Goal: Transaction & Acquisition: Purchase product/service

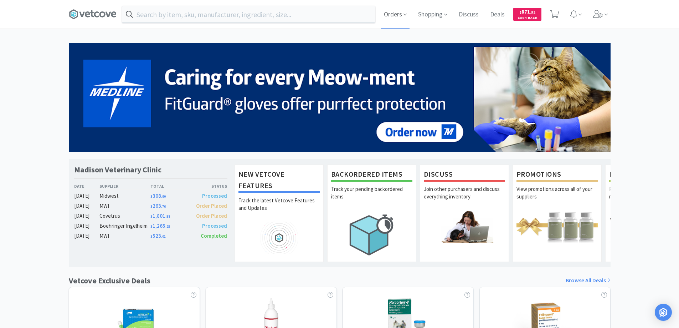
click at [395, 14] on span "Orders" at bounding box center [395, 14] width 29 height 29
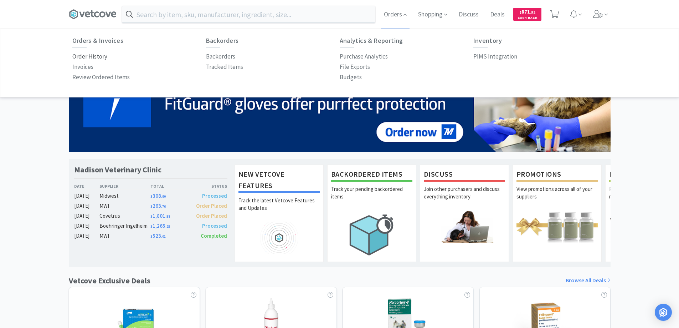
click at [98, 56] on p "Order History" at bounding box center [89, 57] width 35 height 10
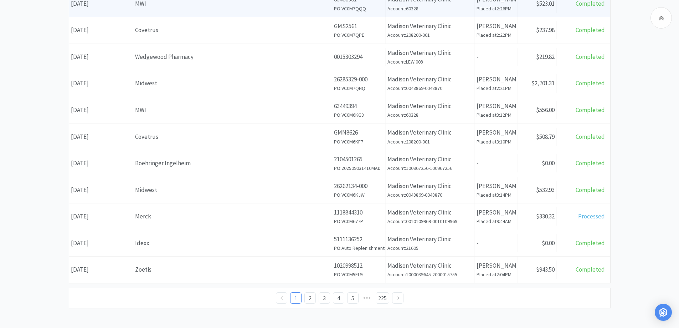
scroll to position [250, 0]
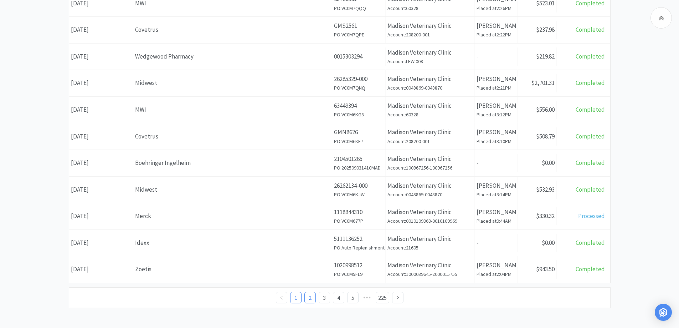
click at [311, 298] on link "2" at bounding box center [310, 297] width 11 height 11
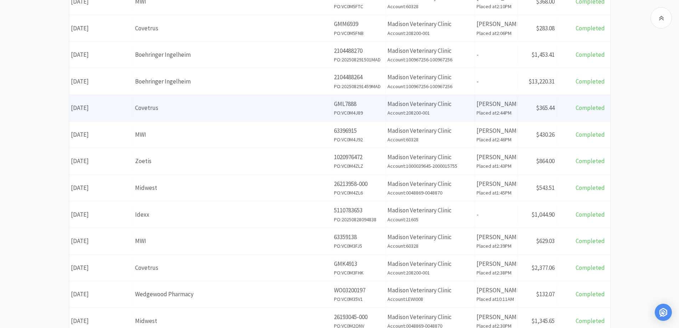
scroll to position [250, 0]
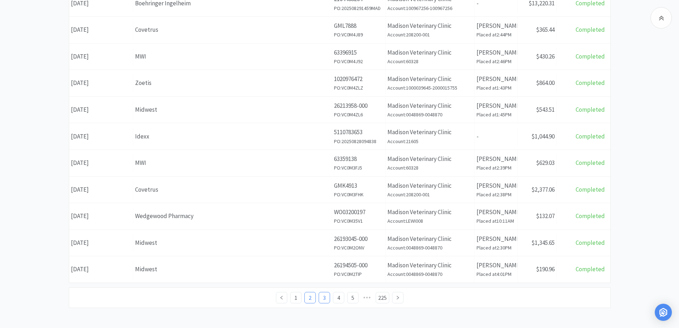
click at [323, 295] on link "3" at bounding box center [324, 297] width 11 height 11
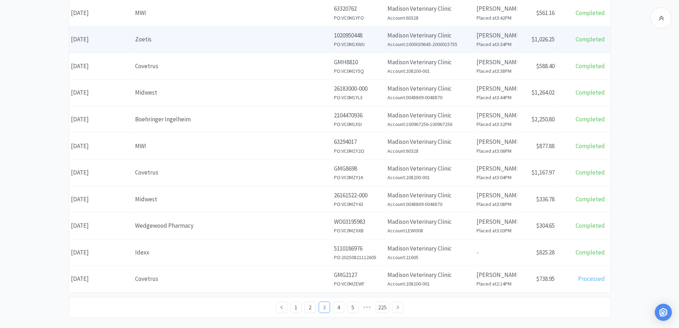
scroll to position [251, 0]
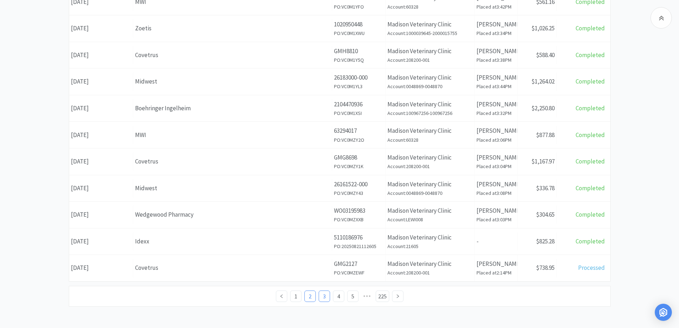
click at [310, 295] on link "2" at bounding box center [310, 296] width 11 height 11
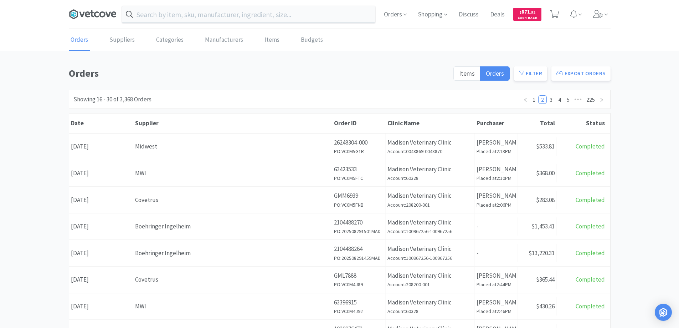
click at [88, 9] on icon at bounding box center [93, 14] width 48 height 11
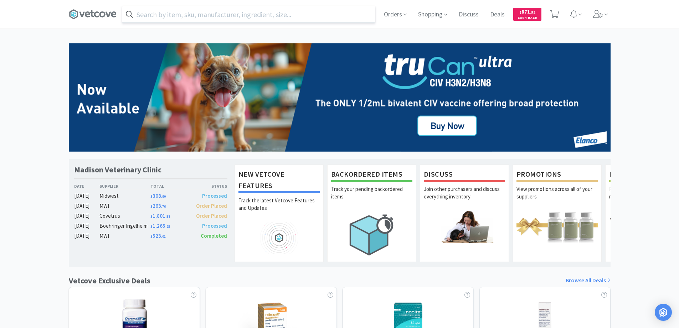
click at [153, 15] on input "text" at bounding box center [248, 14] width 253 height 16
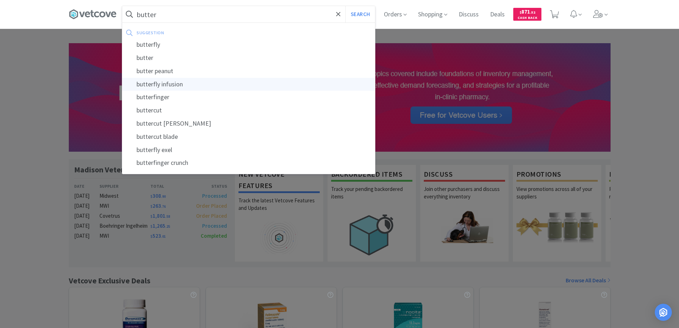
click at [174, 85] on div "butterfly infusion" at bounding box center [248, 84] width 253 height 13
type input "butterfly infusion"
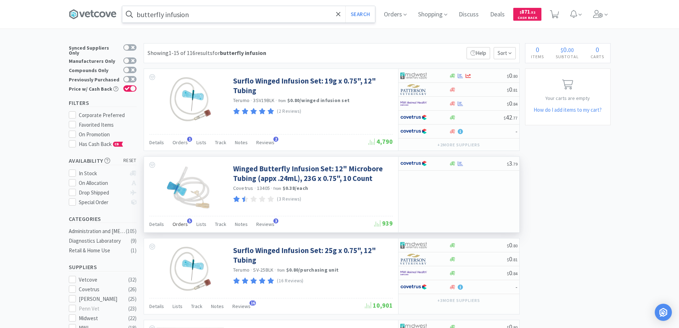
click at [189, 220] on span "5" at bounding box center [189, 220] width 5 height 5
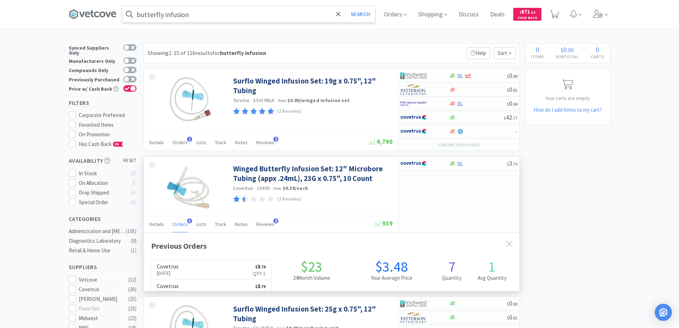
scroll to position [185, 376]
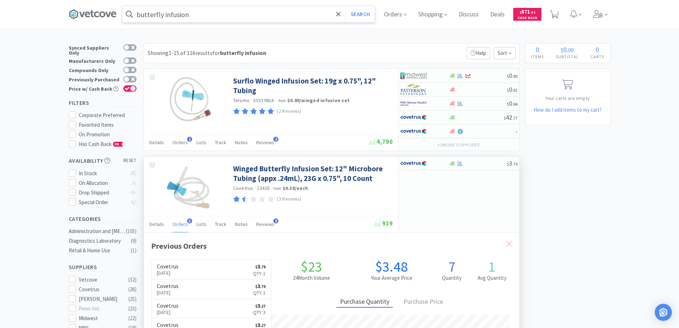
click at [507, 242] on icon at bounding box center [510, 244] width 6 height 6
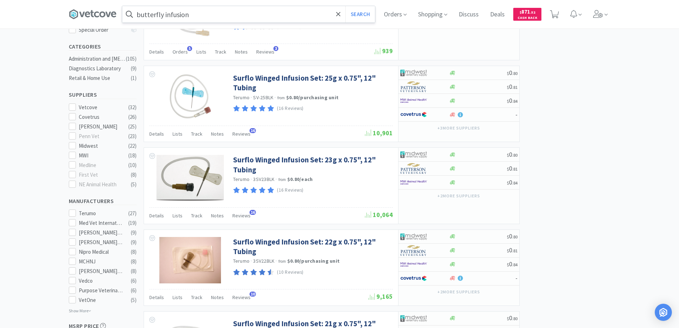
scroll to position [143, 0]
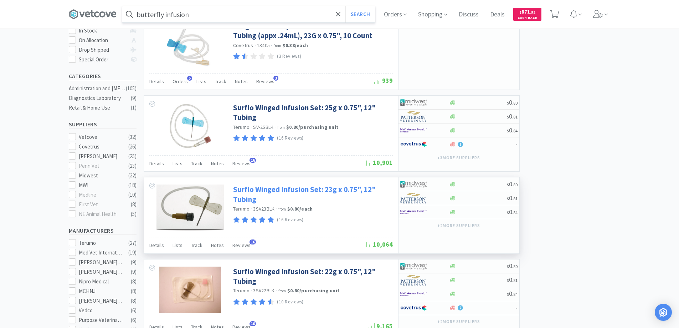
click at [260, 189] on link "Surflo Winged Infusion Set: 23g x 0.75", 12" Tubing" at bounding box center [312, 194] width 158 height 20
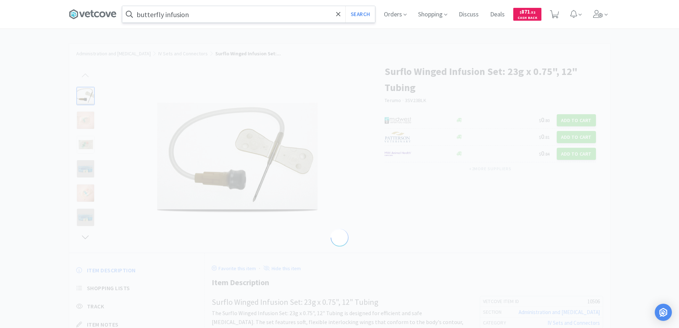
select select "10506"
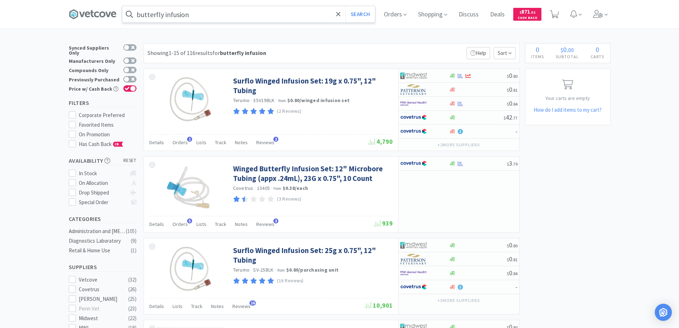
scroll to position [143, 0]
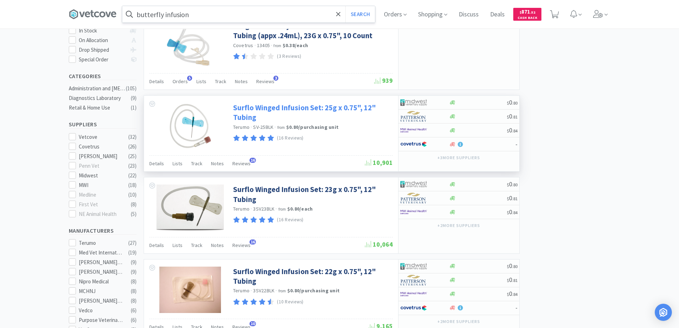
click at [267, 108] on link "Surflo Winged Infusion Set: 25g x 0.75", 12" Tubing" at bounding box center [312, 113] width 158 height 20
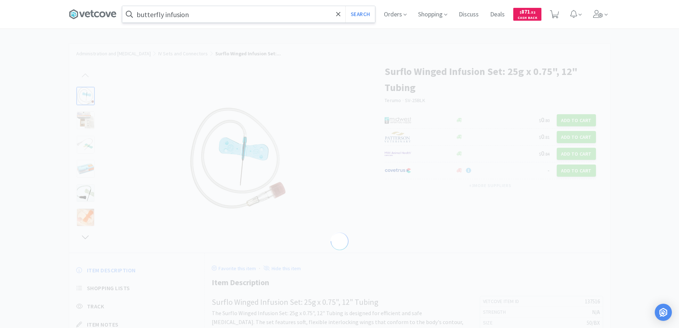
select select "137516"
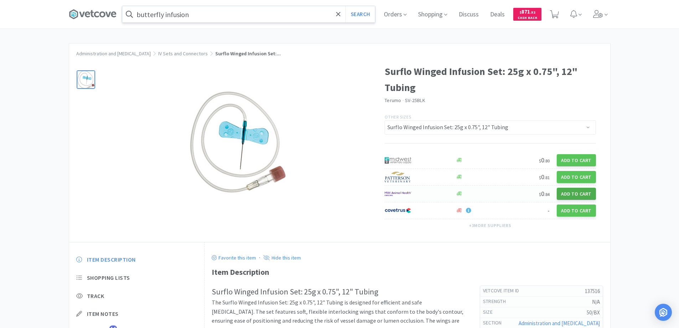
click at [569, 194] on button "Add to Cart" at bounding box center [576, 194] width 39 height 12
select select "50"
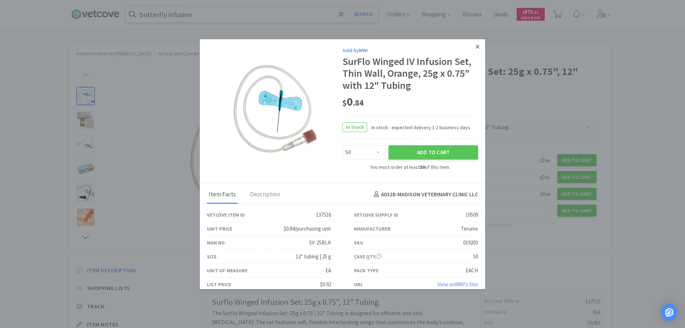
click at [475, 46] on icon at bounding box center [477, 47] width 4 height 4
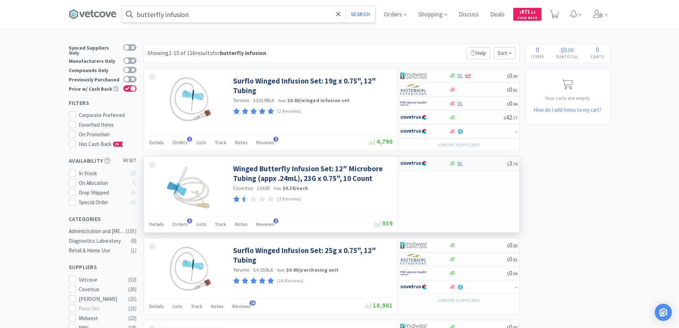
click at [434, 165] on div at bounding box center [419, 163] width 39 height 12
select select "1"
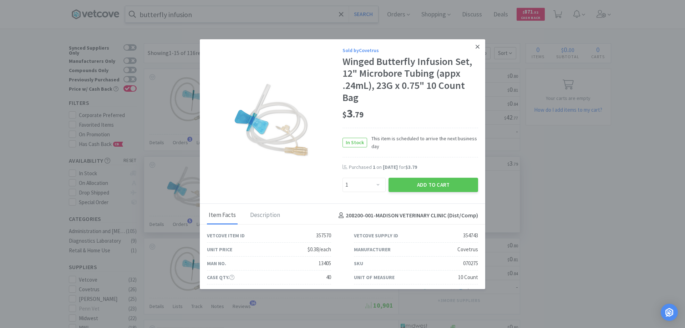
click at [475, 46] on icon at bounding box center [477, 47] width 4 height 6
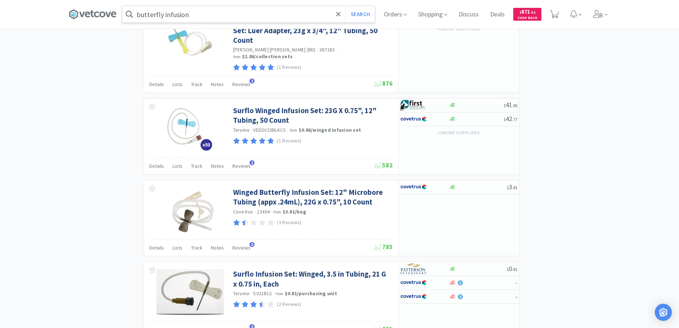
scroll to position [1033, 0]
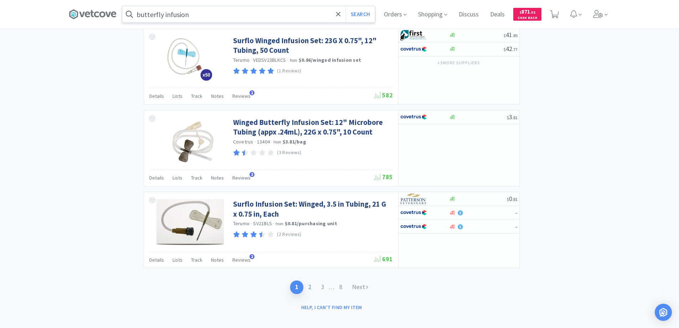
click at [305, 280] on link "2" at bounding box center [309, 286] width 13 height 13
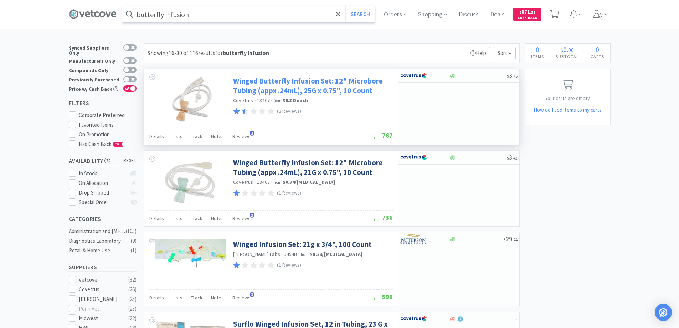
click at [256, 81] on link "Winged Butterfly Infusion Set: 12" Microbore Tubing (appx .24mL), 25G x 0.75", …" at bounding box center [312, 86] width 158 height 20
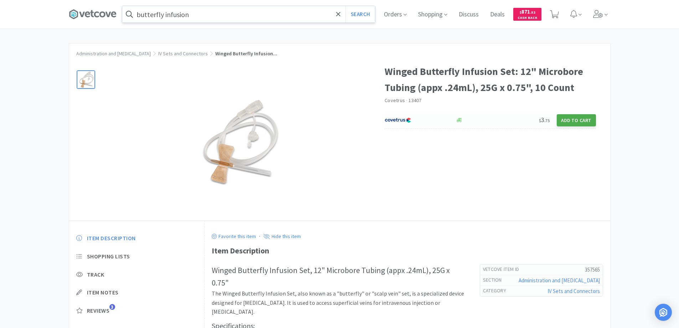
click at [579, 120] on button "Add to Cart" at bounding box center [576, 120] width 39 height 12
select select "1"
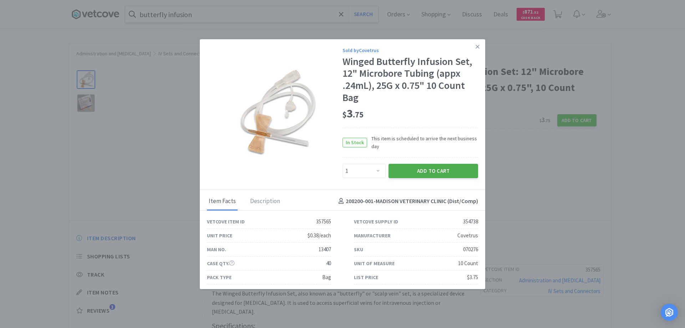
click at [423, 170] on button "Add to Cart" at bounding box center [433, 171] width 90 height 14
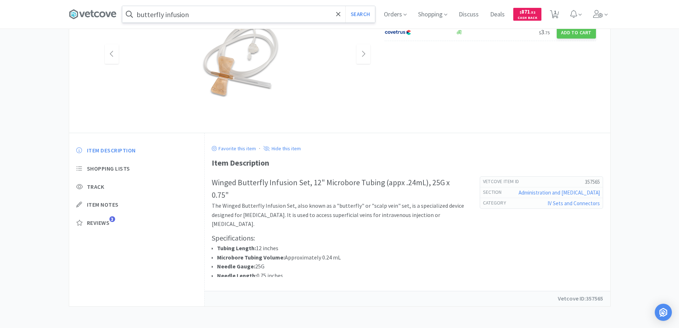
scroll to position [16, 0]
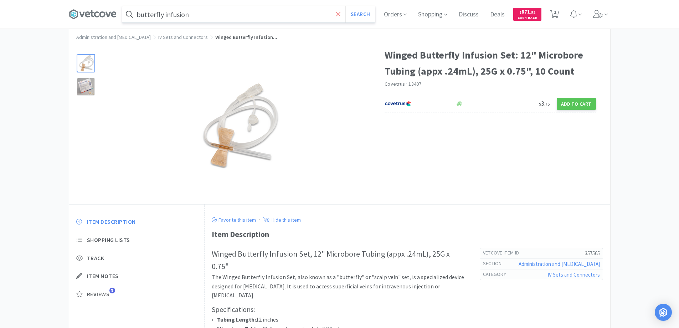
click at [341, 13] on icon at bounding box center [338, 14] width 5 height 7
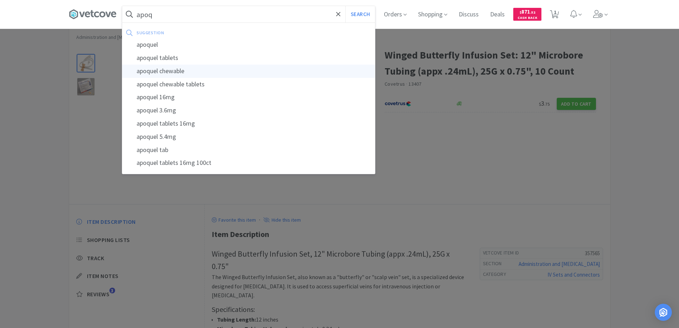
type input "apoq"
click at [168, 70] on div "apoquel chewable" at bounding box center [248, 71] width 253 height 13
select select "1"
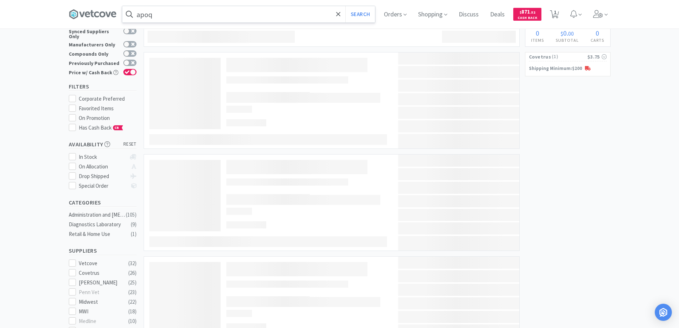
type input "apoquel chewable"
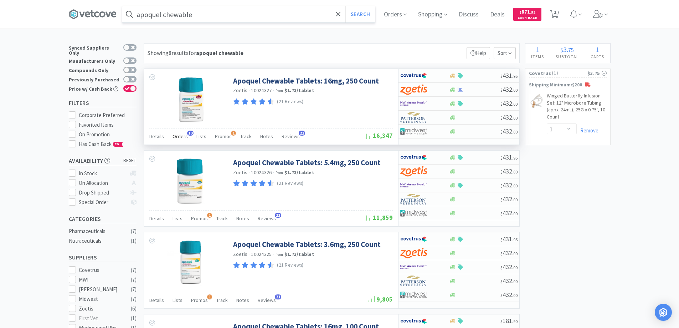
click at [190, 132] on span "10" at bounding box center [190, 133] width 6 height 5
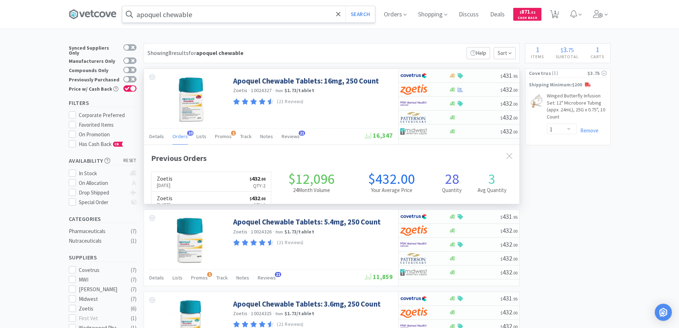
scroll to position [191, 376]
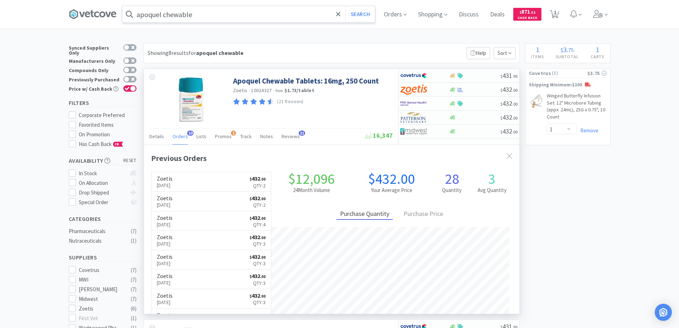
click at [190, 132] on span "10" at bounding box center [190, 133] width 6 height 5
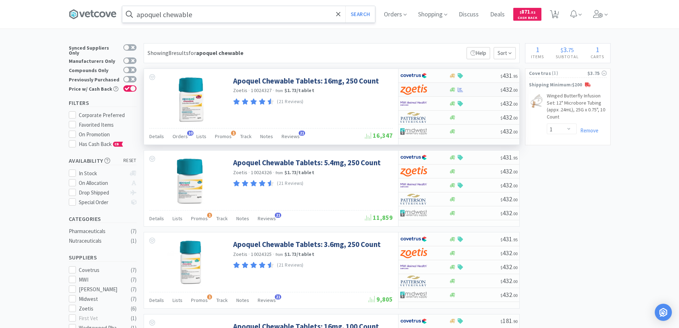
click at [431, 90] on div at bounding box center [419, 89] width 39 height 12
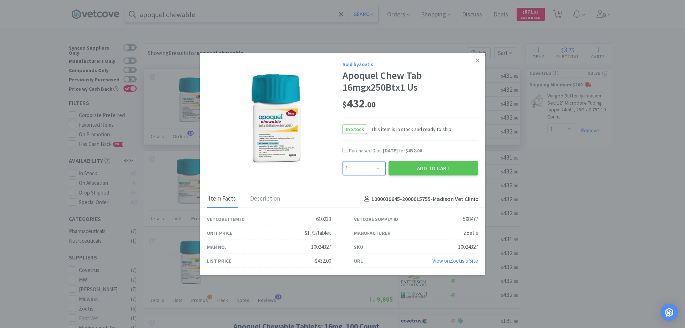
click at [378, 169] on select "Enter Quantity 1 2 3 4 5 6 7 8 9 10 11 12 13 14 15 16 17 18 19 20 Enter Quantity" at bounding box center [363, 168] width 43 height 14
select select "4"
click at [342, 161] on select "Enter Quantity 1 2 3 4 5 6 7 8 9 10 11 12 13 14 15 16 17 18 19 20 Enter Quantity" at bounding box center [363, 168] width 43 height 14
click at [418, 169] on button "Add to Cart" at bounding box center [433, 168] width 90 height 14
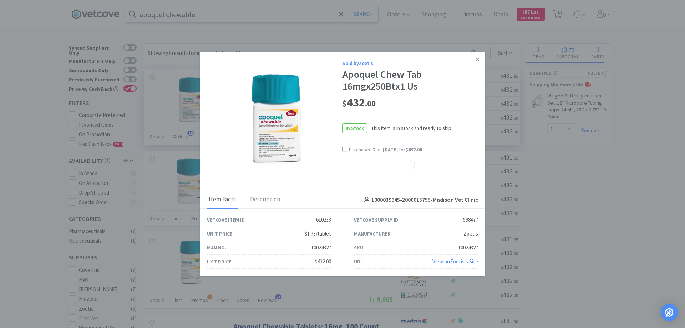
select select "4"
select select "1"
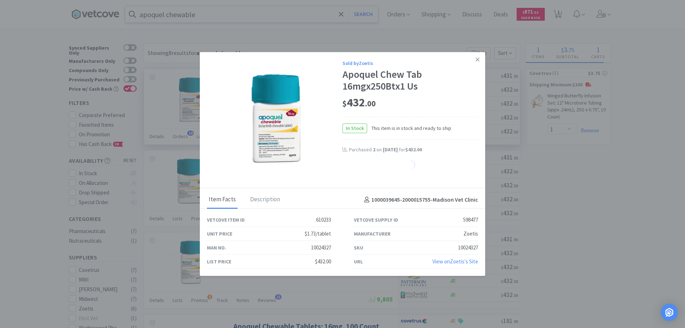
select select "1"
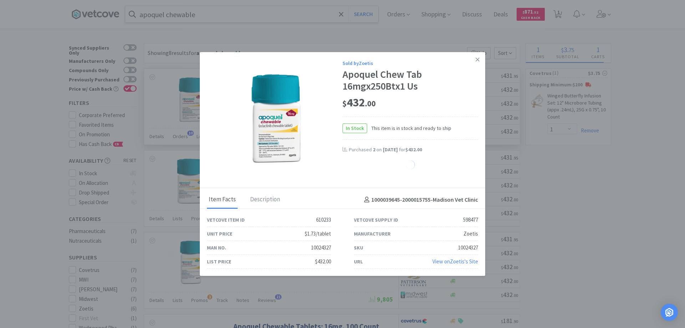
select select "1"
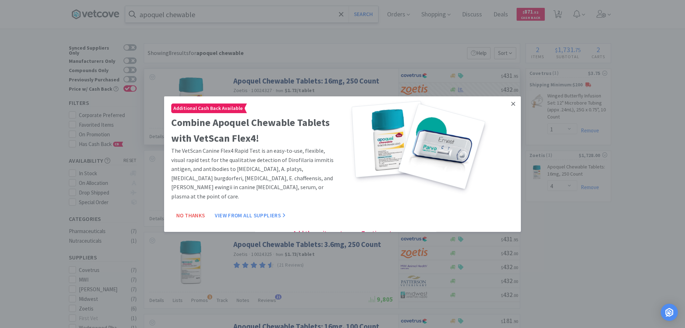
click at [511, 104] on icon at bounding box center [513, 103] width 4 height 6
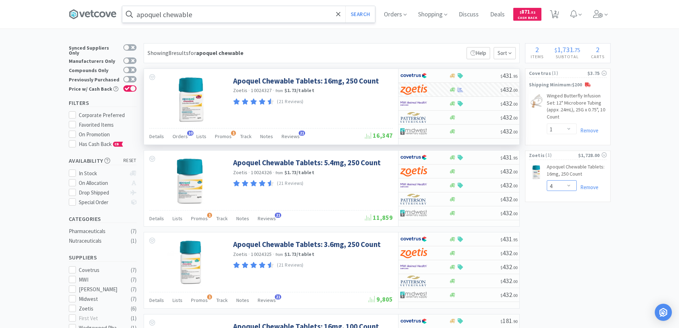
click at [568, 184] on select "Enter Quantity 1 2 3 4 5 6 7 8 9 10 11 12 13 14 15 16 17 18 19 20 Enter Quantity" at bounding box center [562, 185] width 30 height 11
click at [547, 180] on select "Enter Quantity 1 2 3 4 5 6 7 8 9 10 11 12 13 14 15 16 17 18 19 20 Enter Quantity" at bounding box center [562, 185] width 30 height 11
select select "3"
click at [341, 12] on icon at bounding box center [338, 14] width 5 height 7
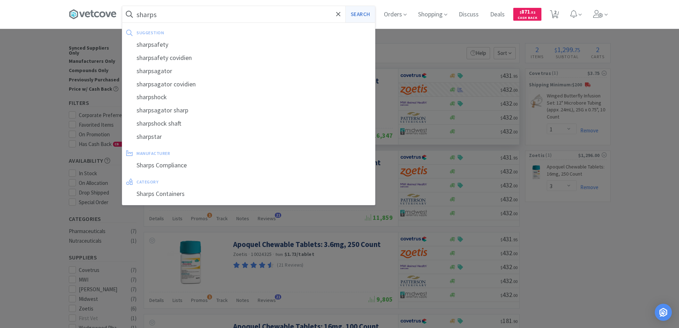
type input "sharps"
click at [363, 14] on button "Search" at bounding box center [361, 14] width 30 height 16
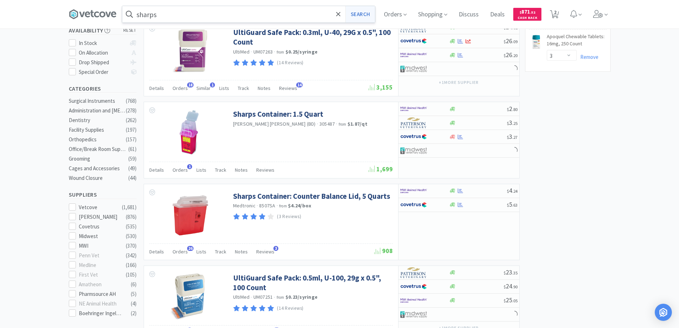
scroll to position [178, 0]
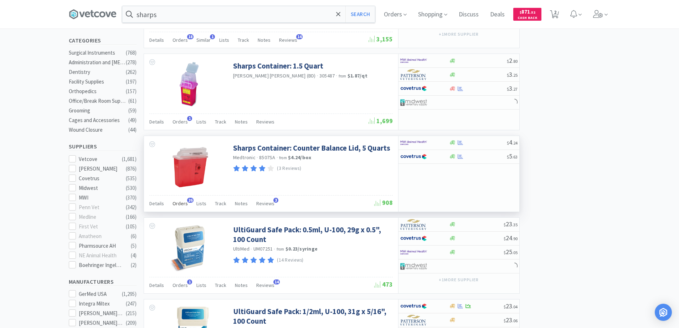
click at [190, 201] on span "26" at bounding box center [190, 200] width 6 height 5
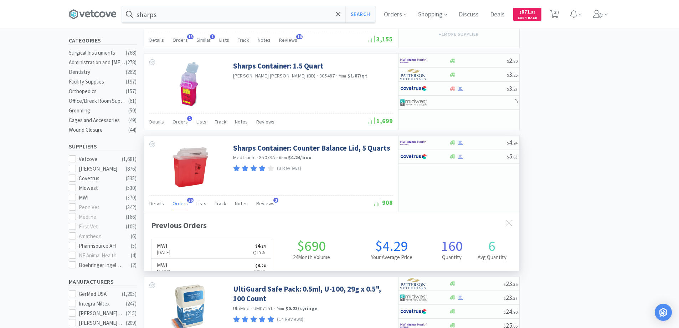
scroll to position [191, 376]
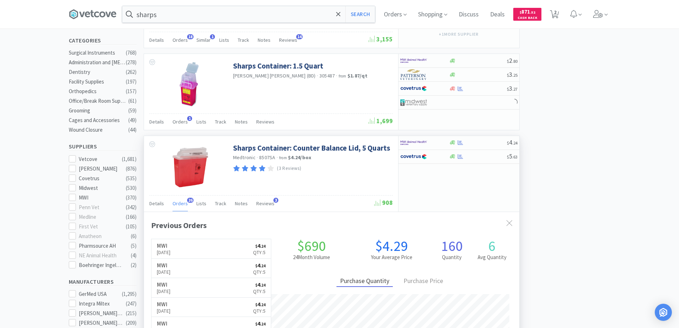
click at [190, 201] on span "26" at bounding box center [190, 200] width 6 height 5
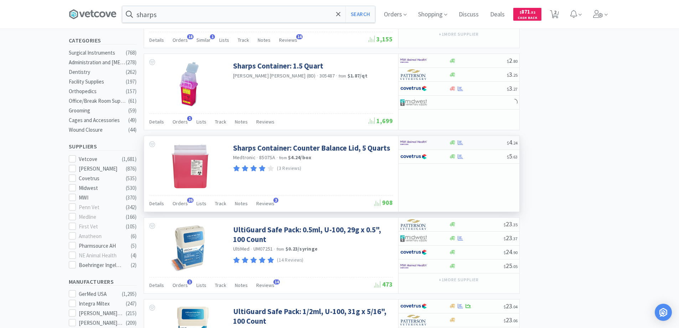
click at [430, 142] on div at bounding box center [419, 143] width 39 height 12
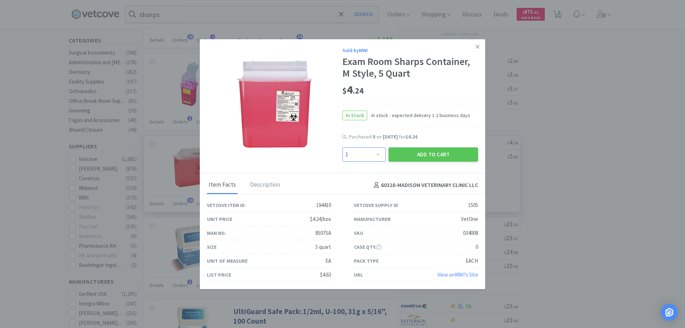
click at [374, 155] on select "Enter Quantity 1 2 3 4 5 6 7 8 9 10 11 12 13 14 15 16 17 18 19 20 Enter Quantity" at bounding box center [363, 154] width 43 height 14
select select "10"
click at [342, 147] on select "Enter Quantity 1 2 3 4 5 6 7 8 9 10 11 12 13 14 15 16 17 18 19 20 Enter Quantity" at bounding box center [363, 154] width 43 height 14
click at [414, 153] on button "Add to Cart" at bounding box center [433, 154] width 90 height 14
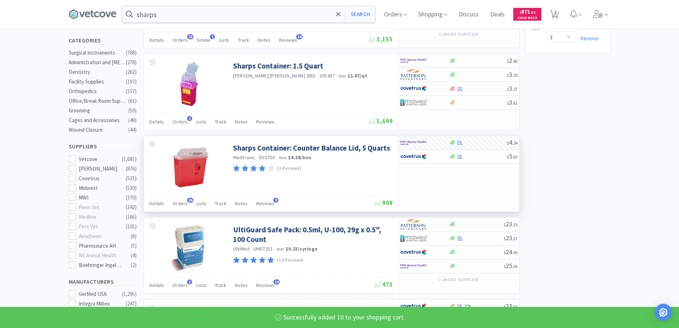
select select "10"
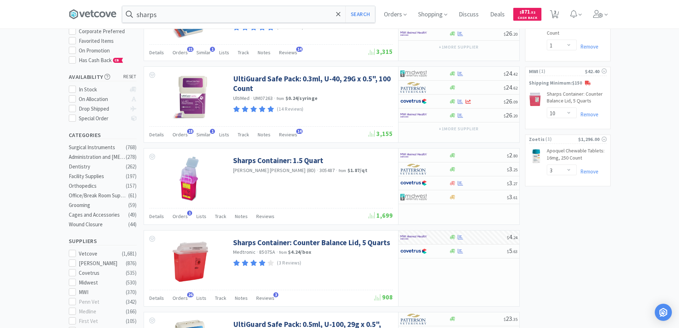
scroll to position [71, 0]
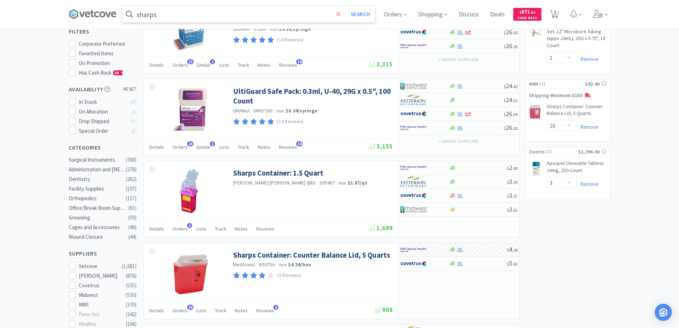
click at [340, 14] on icon at bounding box center [338, 14] width 5 height 7
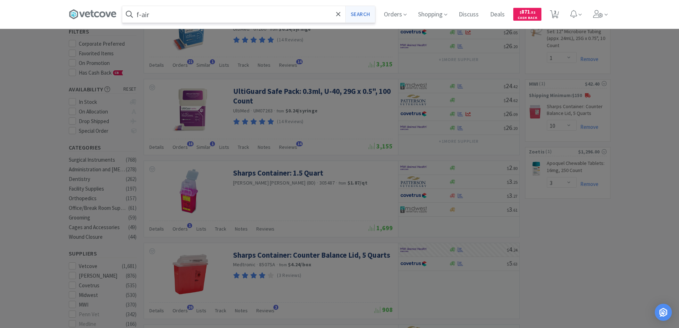
type input "f-air"
click at [353, 14] on button "Search" at bounding box center [361, 14] width 30 height 16
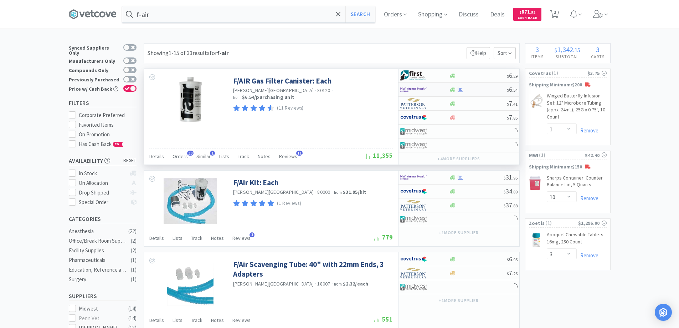
click at [430, 91] on div at bounding box center [419, 89] width 39 height 12
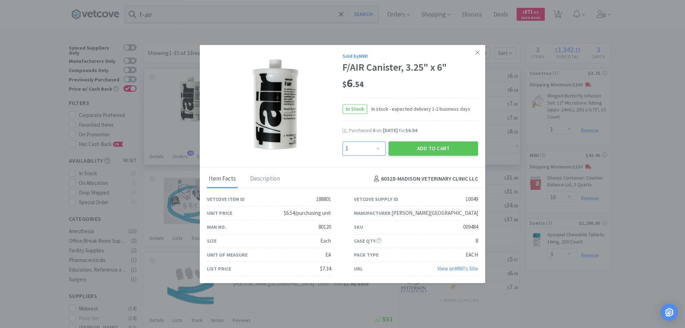
click at [377, 148] on select "Enter Quantity 1 2 3 4 5 6 7 8 9 10 11 12 13 14 15 16 17 18 19 20 Enter Quantity" at bounding box center [363, 148] width 43 height 14
select select "6"
click at [342, 141] on select "Enter Quantity 1 2 3 4 5 6 7 8 9 10 11 12 13 14 15 16 17 18 19 20 Enter Quantity" at bounding box center [363, 148] width 43 height 14
click at [422, 148] on button "Add to Cart" at bounding box center [433, 148] width 90 height 14
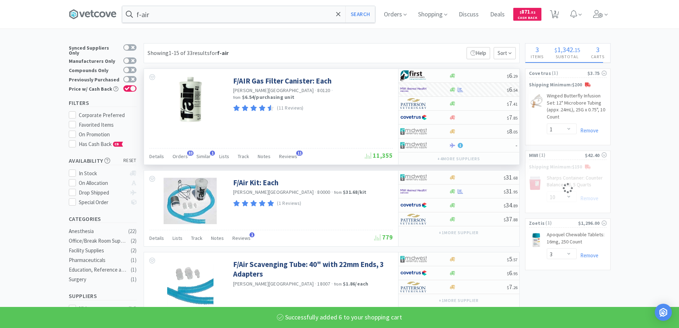
select select "6"
select select "10"
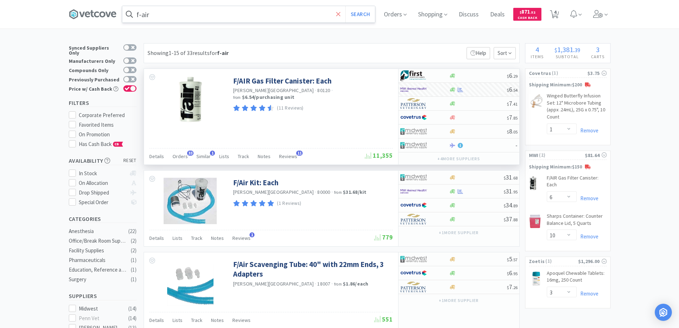
click at [341, 12] on icon at bounding box center [338, 14] width 5 height 7
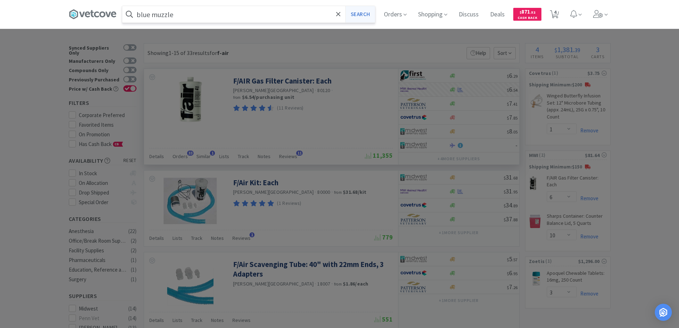
type input "blue muzzle"
click at [364, 12] on button "Search" at bounding box center [361, 14] width 30 height 16
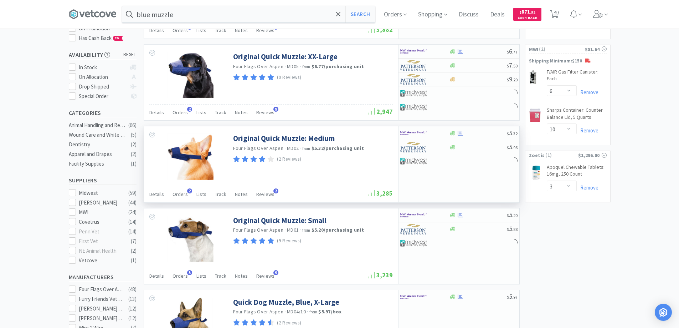
scroll to position [107, 0]
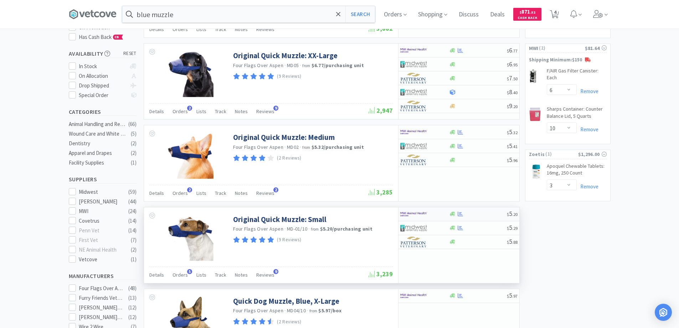
click at [435, 215] on div at bounding box center [419, 214] width 39 height 12
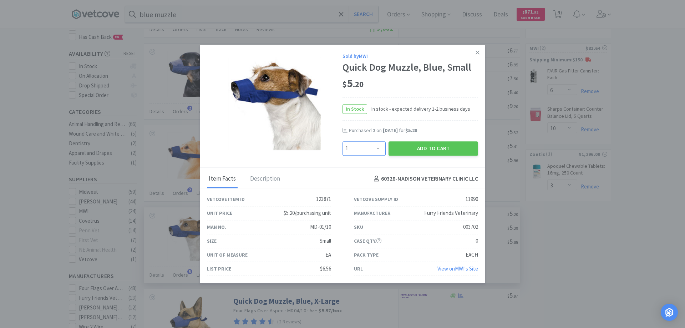
click at [377, 147] on select "Enter Quantity 1 2 3 4 5 6 7 8 9 10 11 12 13 14 15 16 17 18 19 20 Enter Quantity" at bounding box center [363, 148] width 43 height 14
select select "2"
click at [342, 141] on select "Enter Quantity 1 2 3 4 5 6 7 8 9 10 11 12 13 14 15 16 17 18 19 20 Enter Quantity" at bounding box center [363, 148] width 43 height 14
click at [427, 147] on button "Add to Cart" at bounding box center [433, 148] width 90 height 14
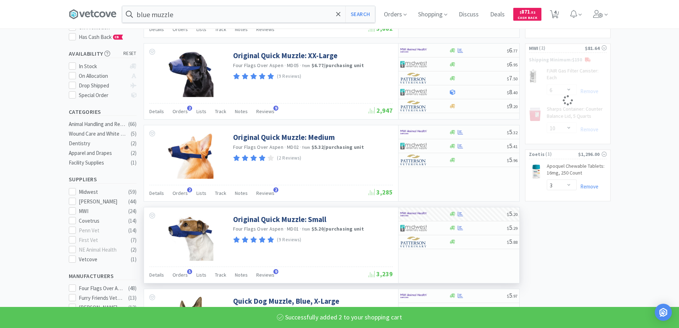
select select "2"
select select "10"
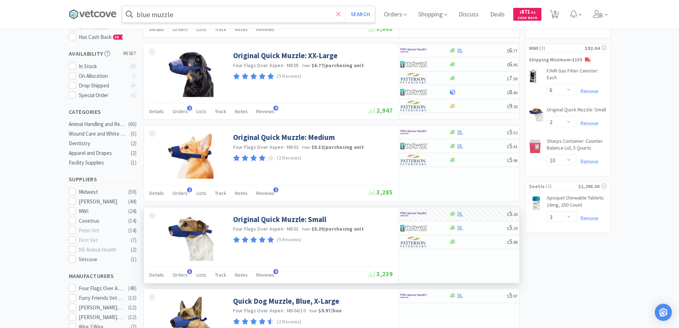
click at [341, 13] on icon at bounding box center [338, 14] width 4 height 4
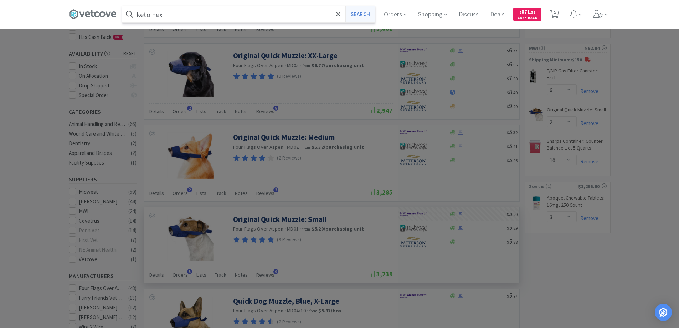
type input "keto hex"
click at [356, 13] on button "Search" at bounding box center [361, 14] width 30 height 16
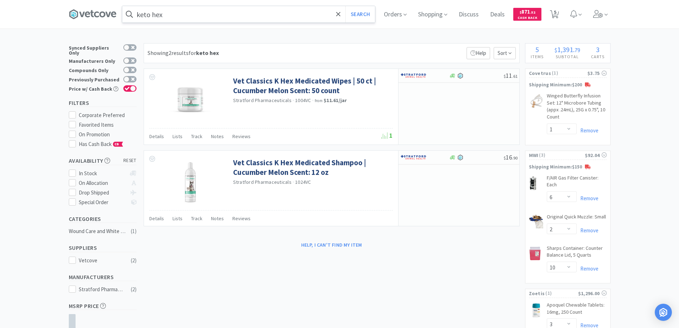
click at [165, 15] on input "keto hex" at bounding box center [248, 14] width 253 height 16
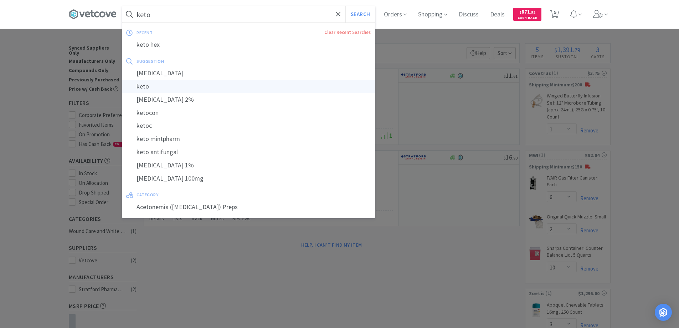
type input "keto"
click at [145, 85] on div "keto" at bounding box center [248, 86] width 253 height 13
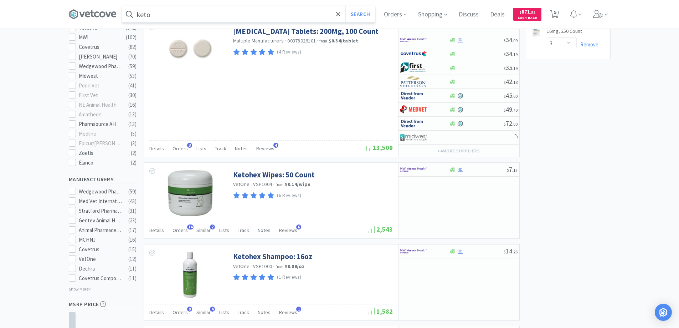
scroll to position [285, 0]
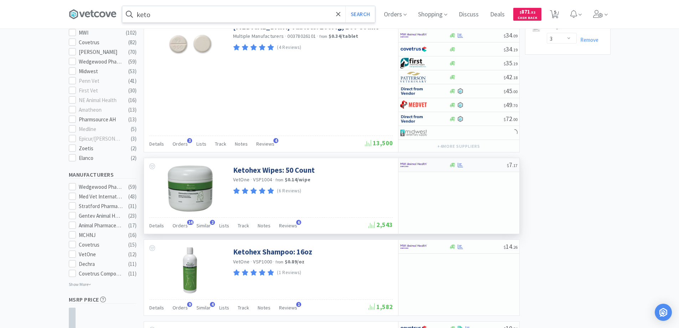
click at [443, 165] on div at bounding box center [424, 165] width 49 height 12
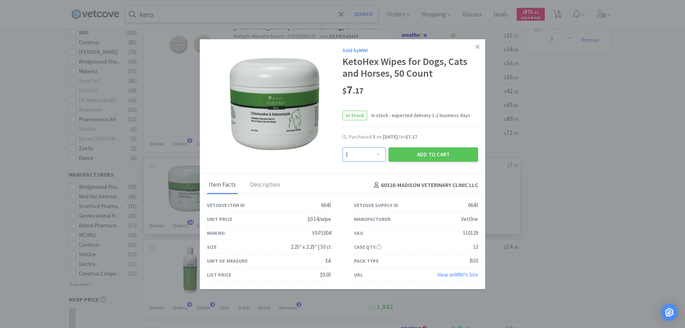
click at [373, 153] on select "Enter Quantity 1 2 3 4 5 6 7 8 9 10 11 12 13 14 15 16 17 18 19 20 Enter Quantity" at bounding box center [363, 154] width 43 height 14
select select "3"
click at [342, 147] on select "Enter Quantity 1 2 3 4 5 6 7 8 9 10 11 12 13 14 15 16 17 18 19 20 Enter Quantity" at bounding box center [363, 154] width 43 height 14
click at [417, 151] on button "Add to Cart" at bounding box center [433, 154] width 90 height 14
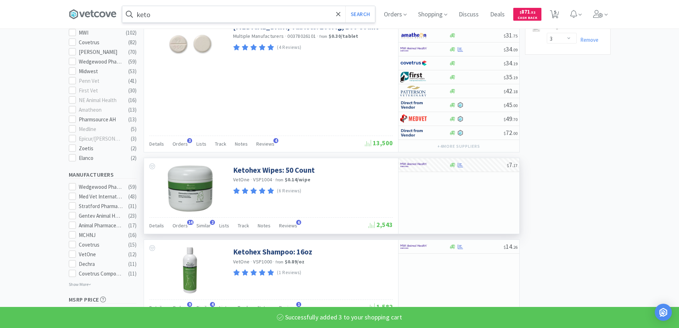
select select "3"
select select "2"
select select "10"
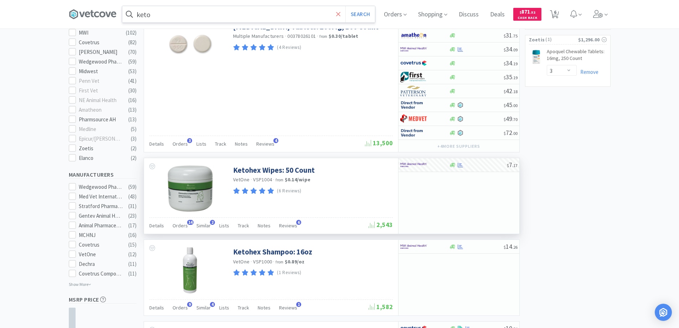
click at [341, 14] on icon at bounding box center [338, 14] width 4 height 4
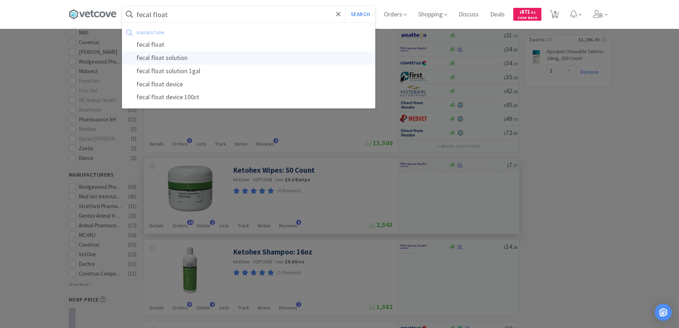
click at [172, 56] on div "fecal float solution" at bounding box center [248, 57] width 253 height 13
type input "fecal float solution"
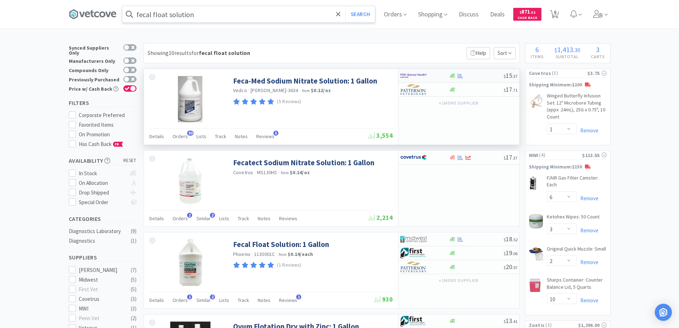
click at [436, 76] on div at bounding box center [419, 76] width 39 height 12
select select "1"
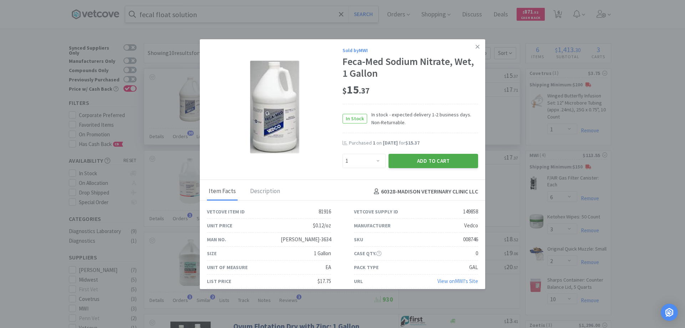
click at [417, 161] on button "Add to Cart" at bounding box center [433, 161] width 90 height 14
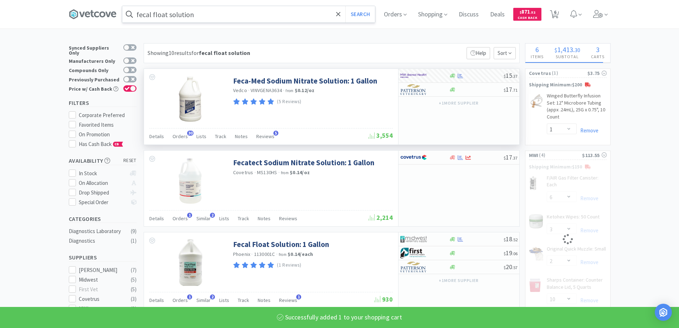
select select "1"
select select "3"
select select "2"
select select "10"
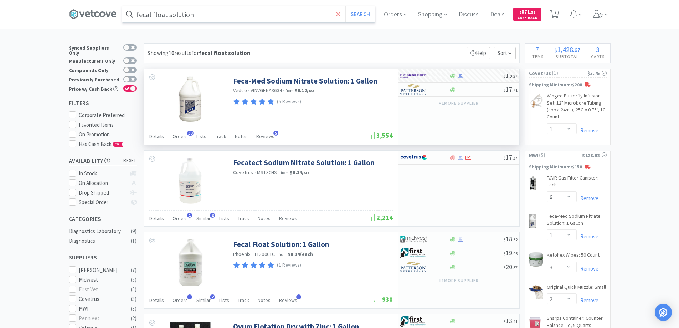
click at [340, 12] on icon at bounding box center [338, 14] width 5 height 7
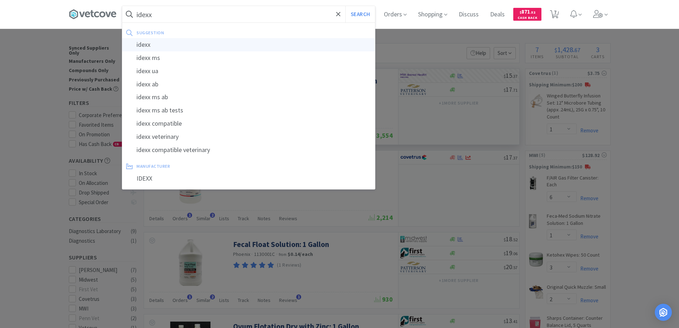
type input "idexx"
click at [146, 44] on div "idexx" at bounding box center [248, 44] width 253 height 13
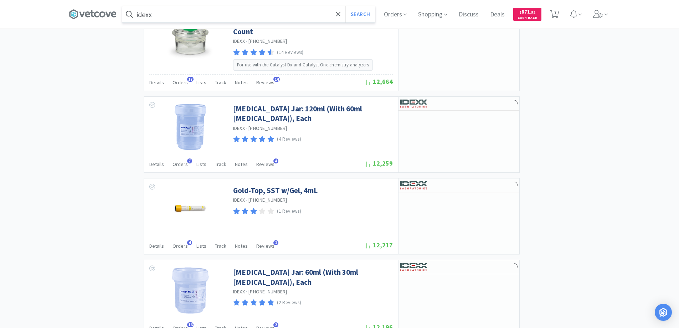
scroll to position [1104, 0]
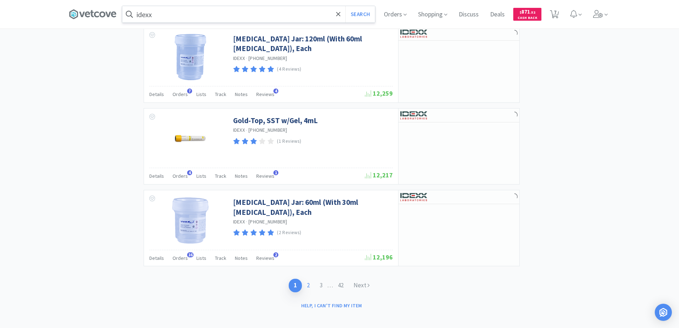
click at [307, 279] on link "2" at bounding box center [308, 285] width 13 height 13
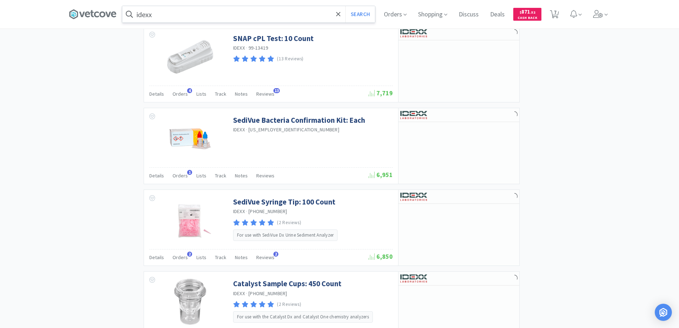
scroll to position [998, 0]
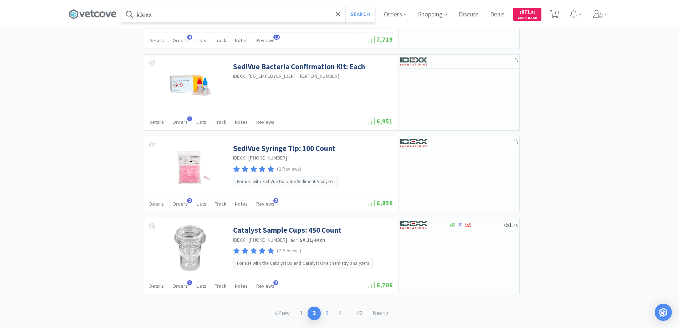
click at [326, 312] on link "3" at bounding box center [327, 312] width 13 height 13
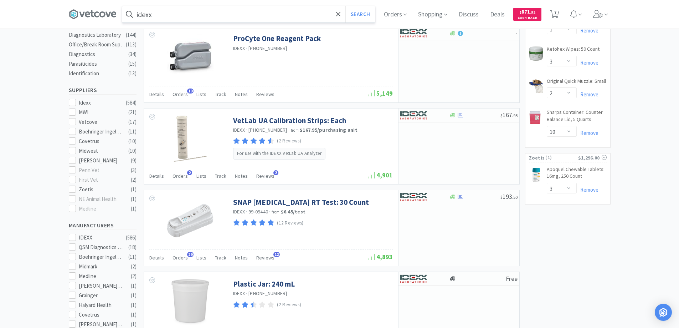
scroll to position [214, 0]
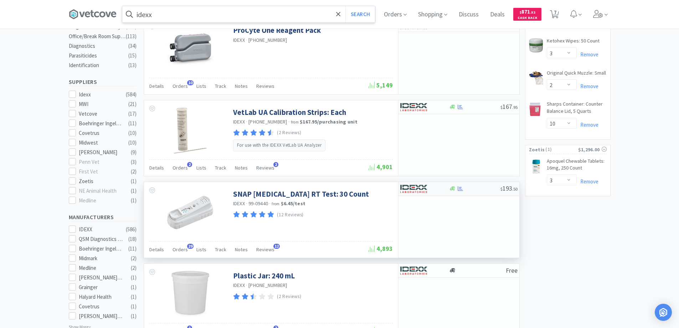
click at [438, 187] on div at bounding box center [419, 189] width 39 height 12
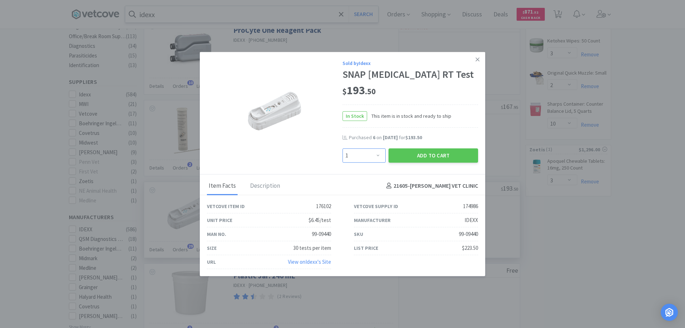
click at [378, 154] on select "Enter Quantity 1 2 3 4 5 6 7 8 9 10 11 12 13 14 15 16 17 18 19 20 Enter Quantity" at bounding box center [363, 155] width 43 height 14
select select "6"
click at [342, 148] on select "Enter Quantity 1 2 3 4 5 6 7 8 9 10 11 12 13 14 15 16 17 18 19 20 Enter Quantity" at bounding box center [363, 155] width 43 height 14
click at [422, 153] on button "Add to Cart" at bounding box center [433, 155] width 90 height 14
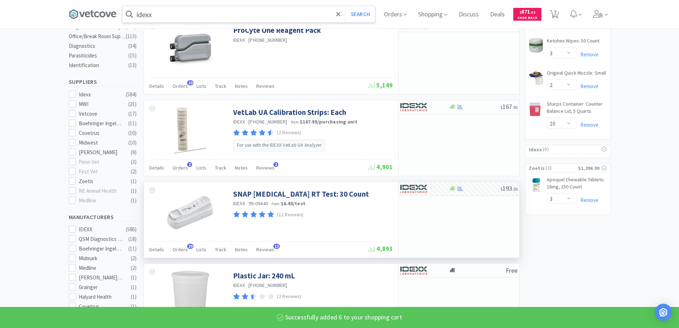
select select "6"
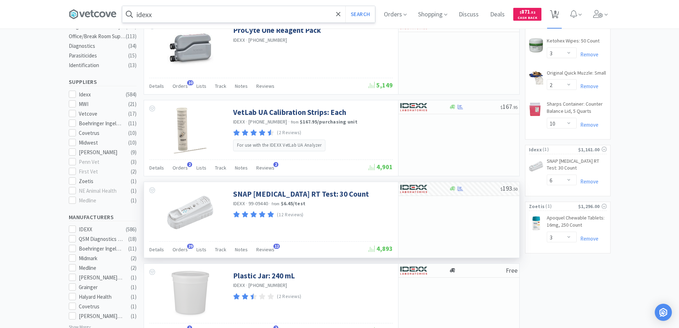
click at [557, 13] on span "8" at bounding box center [555, 12] width 2 height 29
select select "3"
select select "6"
select select "1"
select select "6"
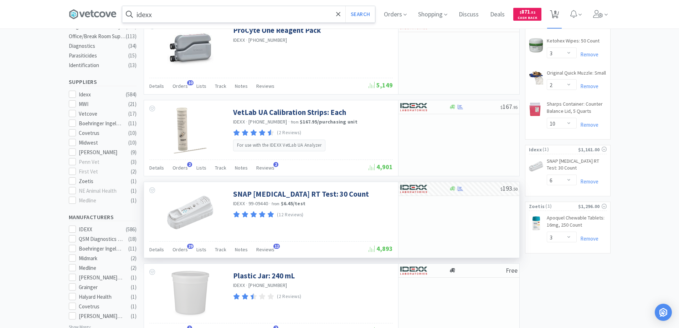
select select "1"
select select "3"
select select "2"
select select "10"
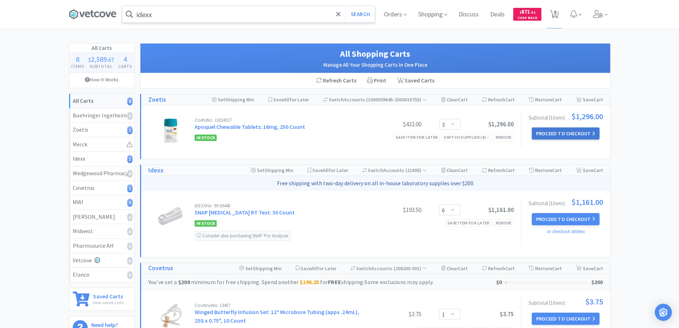
click at [546, 133] on button "Proceed to Checkout" at bounding box center [566, 133] width 68 height 12
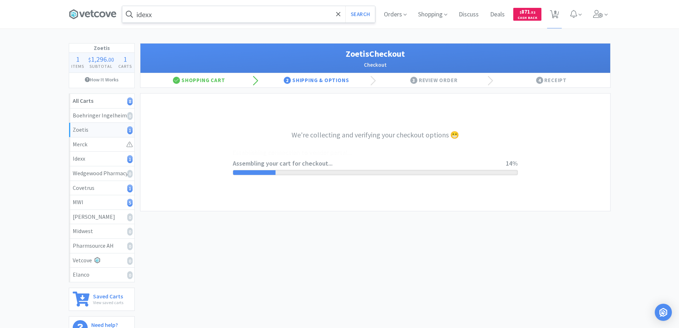
select select "invoice"
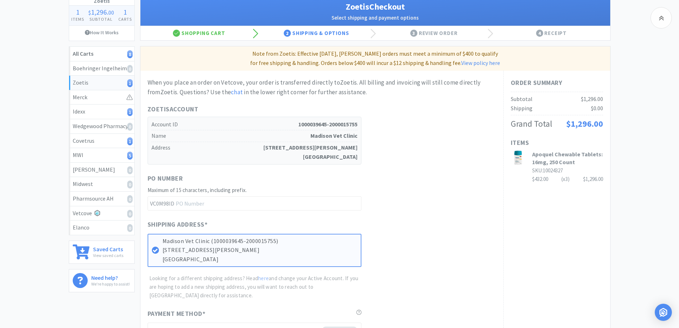
scroll to position [143, 0]
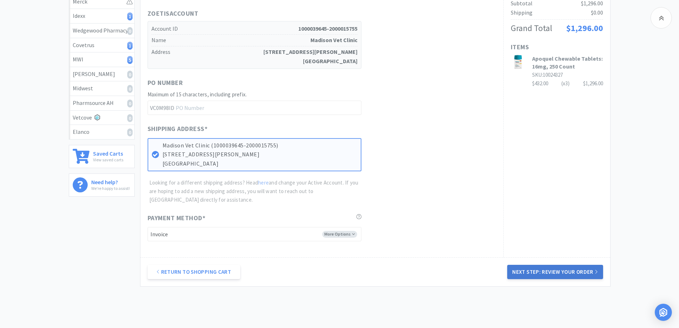
click at [546, 272] on button "Next Step: Review Your Order" at bounding box center [555, 272] width 96 height 14
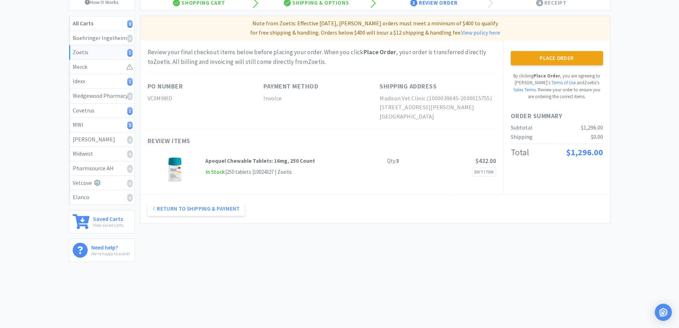
scroll to position [0, 0]
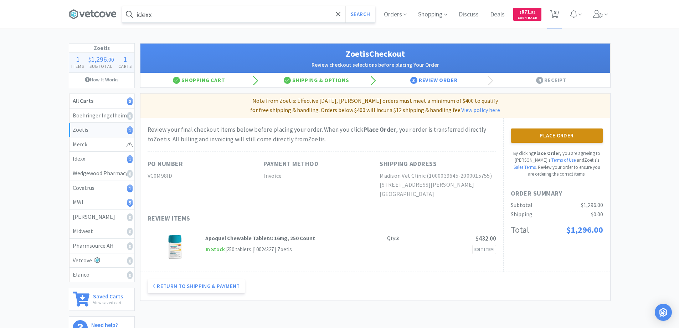
click at [546, 134] on button "Place Order" at bounding box center [557, 135] width 92 height 14
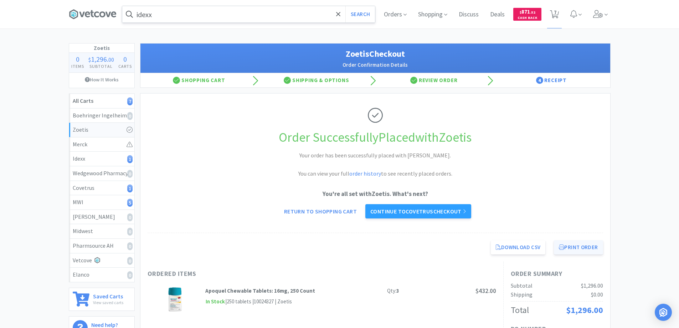
click at [573, 246] on button "Print Order" at bounding box center [578, 247] width 49 height 14
click at [338, 14] on icon at bounding box center [338, 14] width 4 height 4
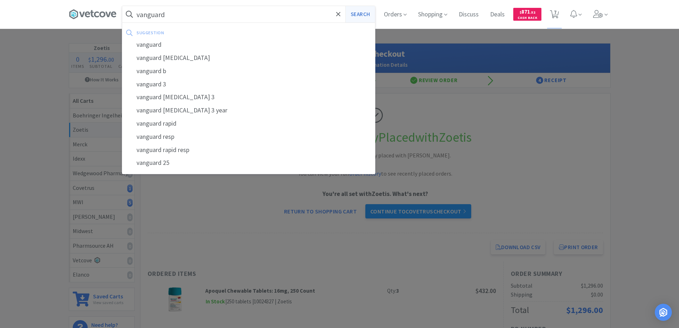
type input "vanguard"
click at [355, 14] on button "Search" at bounding box center [361, 14] width 30 height 16
select select "1"
select select "6"
select select "1"
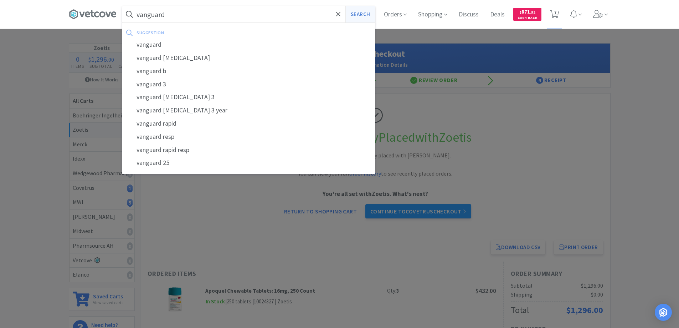
select select "3"
select select "2"
select select "10"
select select "6"
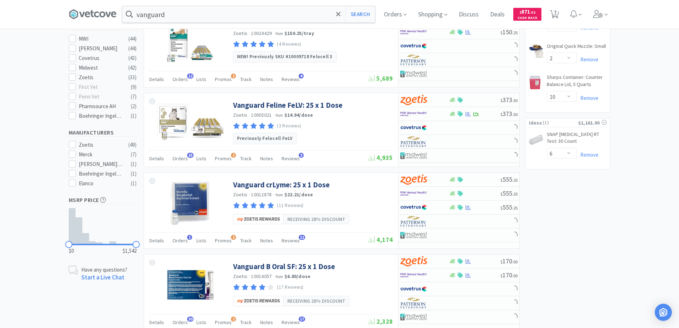
scroll to position [321, 0]
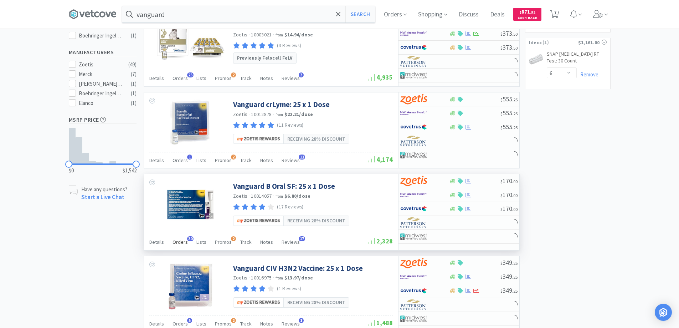
click at [188, 239] on span "30" at bounding box center [190, 238] width 6 height 5
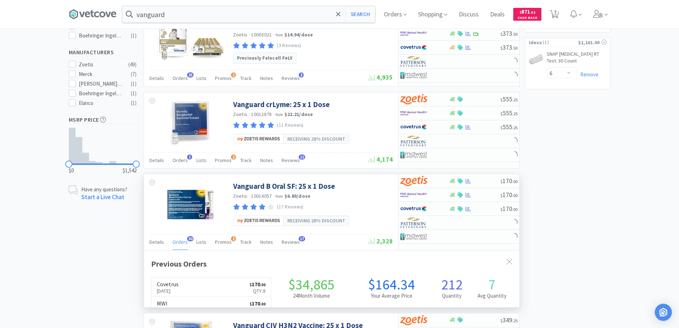
scroll to position [191, 376]
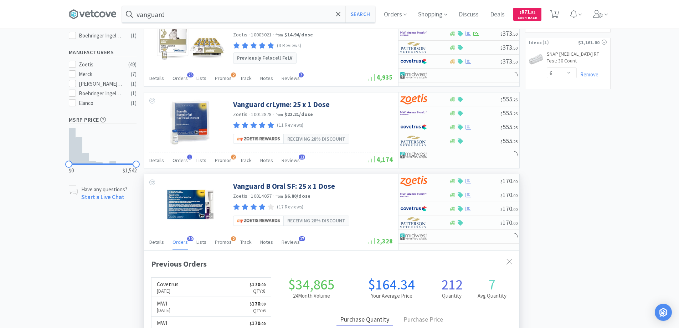
click at [188, 239] on span "30" at bounding box center [190, 238] width 6 height 5
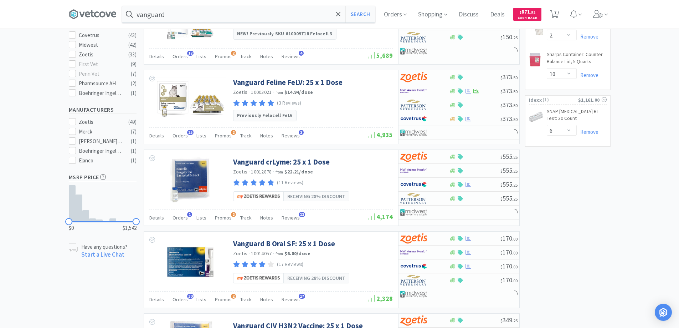
scroll to position [321, 0]
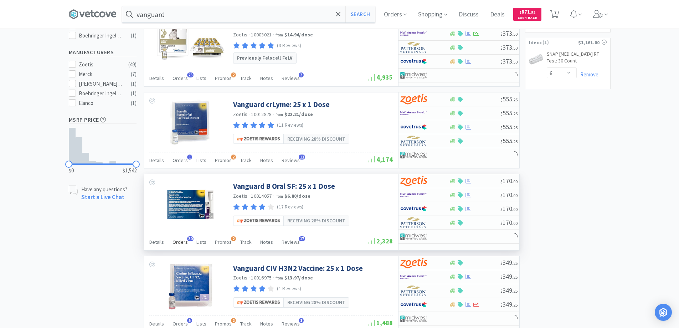
click at [187, 237] on span "30" at bounding box center [190, 238] width 6 height 5
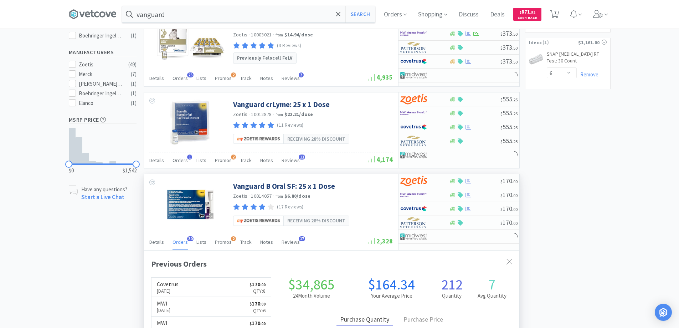
scroll to position [191, 376]
click at [187, 237] on span "30" at bounding box center [190, 238] width 6 height 5
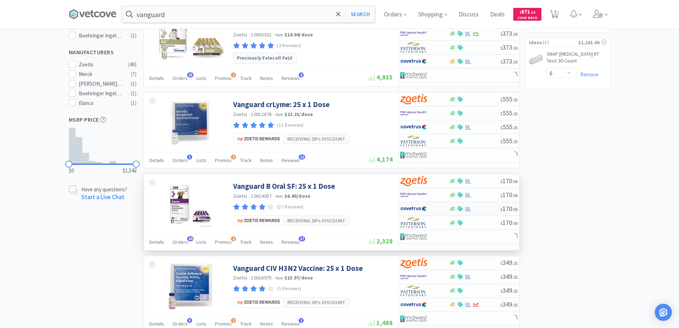
click at [435, 206] on div at bounding box center [419, 209] width 39 height 12
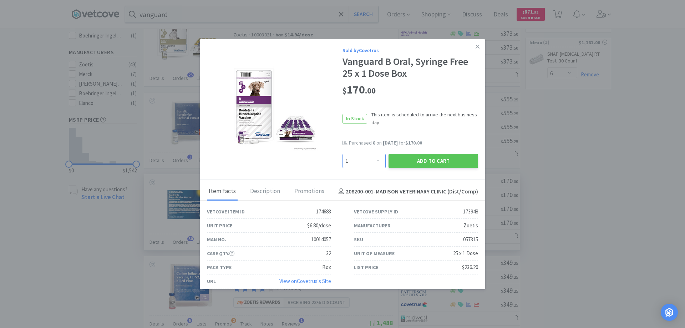
click at [376, 159] on select "Enter Quantity 1 2 3 4 5 6 7 8 9 10 11 12 13 14 15 16 17 18 19 20 Enter Quantity" at bounding box center [363, 161] width 43 height 14
select select "8"
click at [342, 154] on select "Enter Quantity 1 2 3 4 5 6 7 8 9 10 11 12 13 14 15 16 17 18 19 20 Enter Quantity" at bounding box center [363, 161] width 43 height 14
click at [410, 163] on button "Add to Cart" at bounding box center [433, 161] width 90 height 14
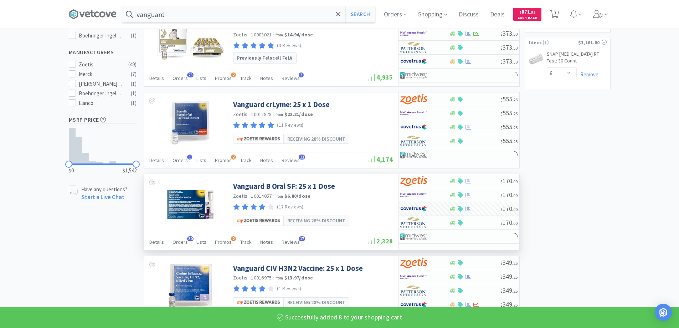
select select "8"
select select "1"
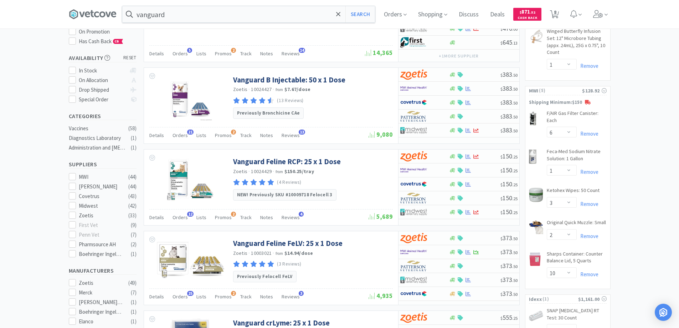
scroll to position [143, 0]
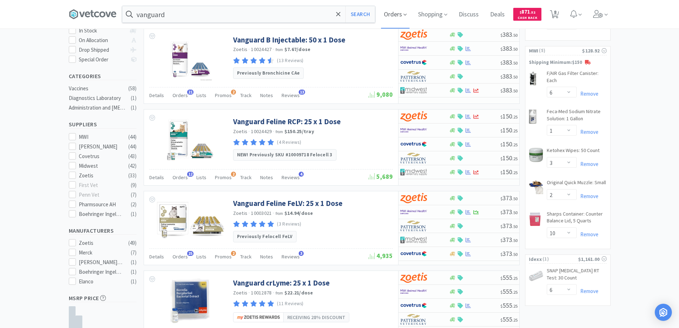
click at [400, 13] on span "Orders" at bounding box center [395, 14] width 29 height 29
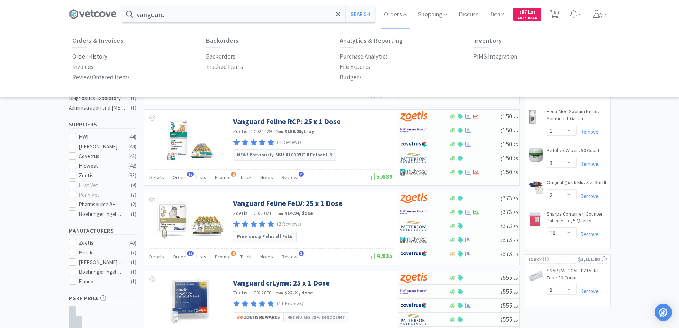
click at [97, 56] on p "Order History" at bounding box center [89, 57] width 35 height 10
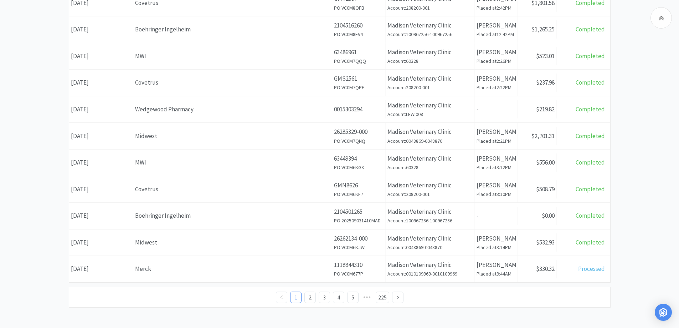
scroll to position [251, 0]
click at [309, 296] on link "2" at bounding box center [310, 296] width 11 height 11
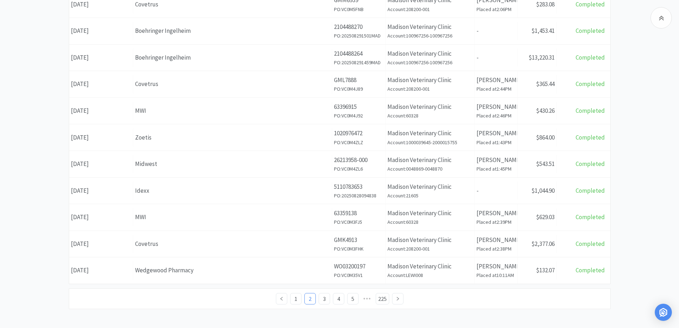
scroll to position [251, 0]
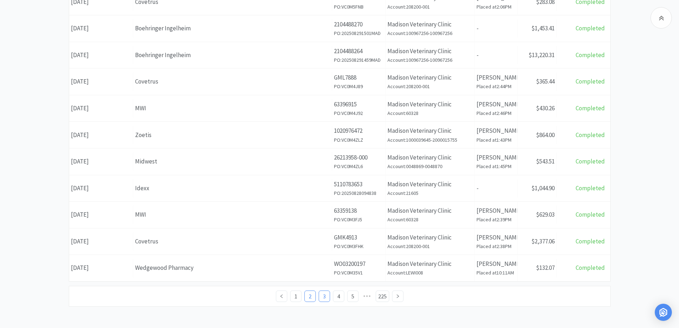
click at [324, 295] on link "3" at bounding box center [324, 296] width 11 height 11
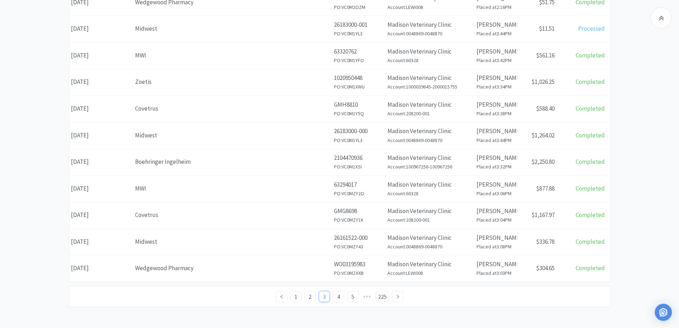
scroll to position [251, 0]
click at [341, 296] on link "4" at bounding box center [338, 296] width 11 height 11
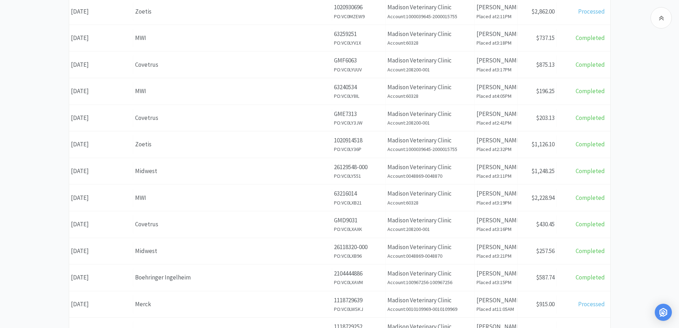
scroll to position [251, 0]
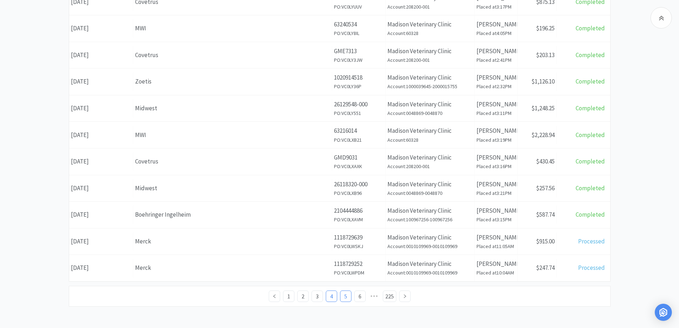
click at [346, 295] on link "5" at bounding box center [346, 296] width 11 height 11
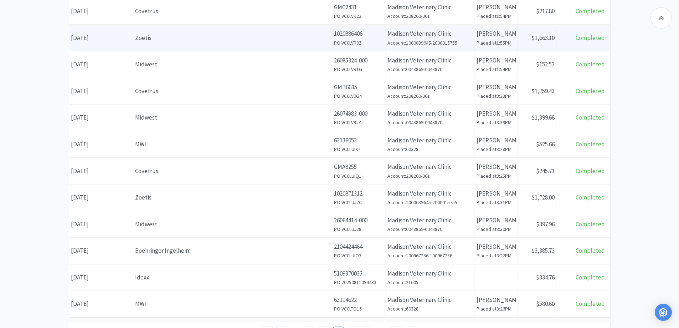
scroll to position [251, 0]
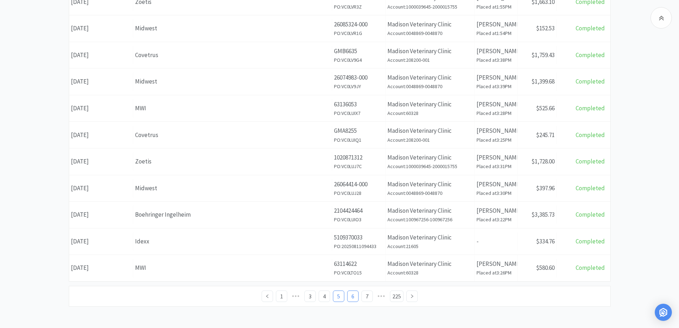
click at [353, 295] on link "6" at bounding box center [353, 296] width 11 height 11
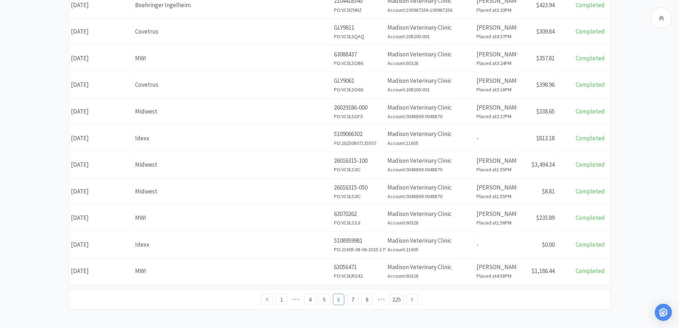
scroll to position [251, 0]
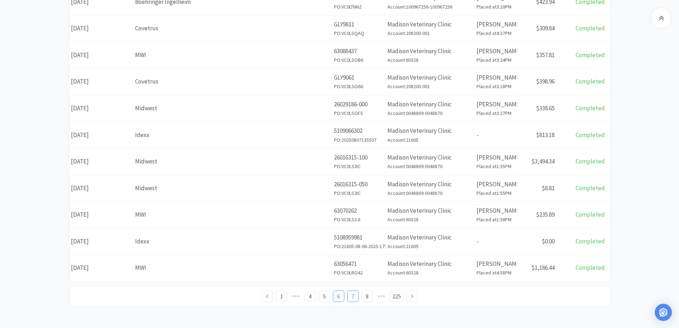
click at [355, 295] on link "7" at bounding box center [353, 296] width 11 height 11
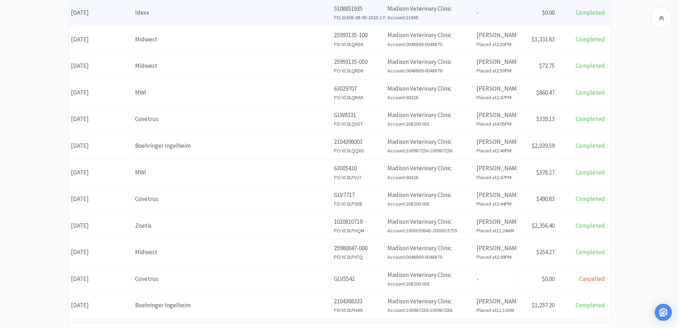
scroll to position [251, 0]
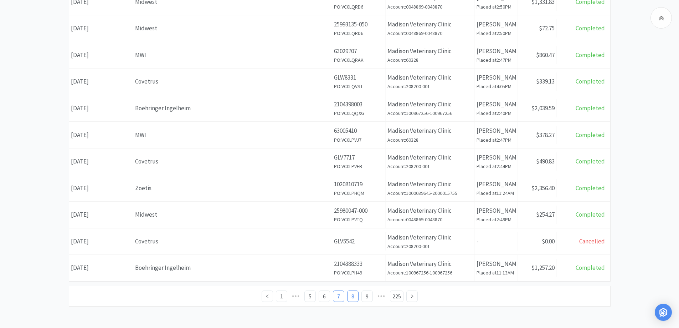
click at [352, 295] on link "8" at bounding box center [353, 296] width 11 height 11
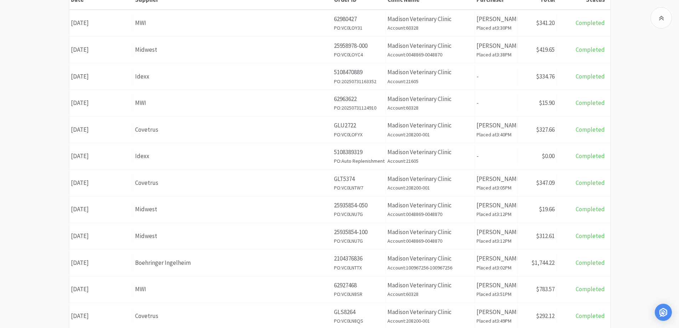
scroll to position [178, 0]
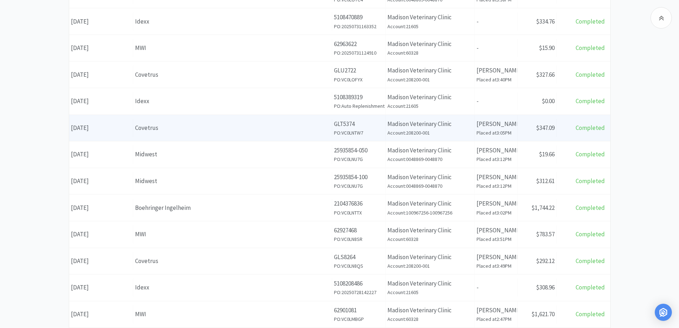
click at [196, 126] on div "Covetrus" at bounding box center [232, 128] width 195 height 10
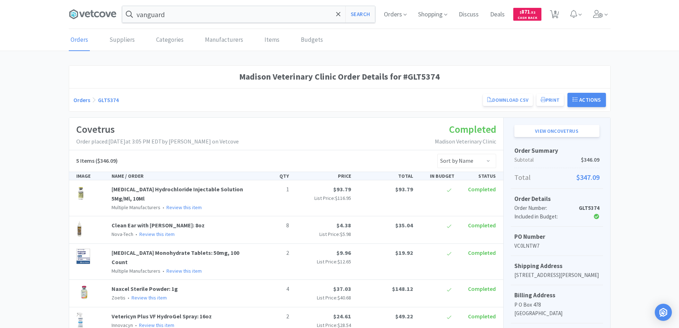
click at [77, 101] on link "Orders" at bounding box center [81, 99] width 17 height 7
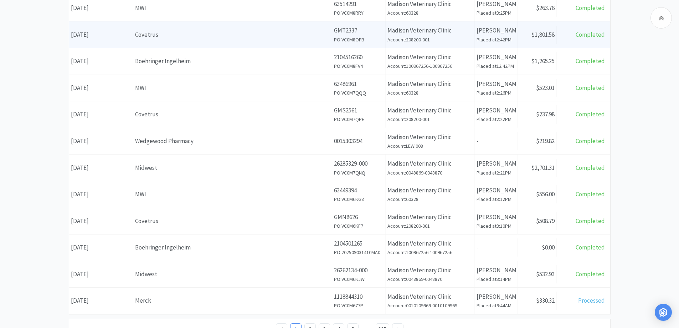
scroll to position [251, 0]
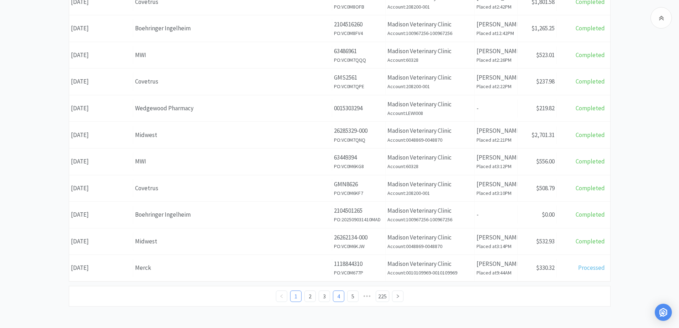
click at [336, 295] on link "4" at bounding box center [338, 296] width 11 height 11
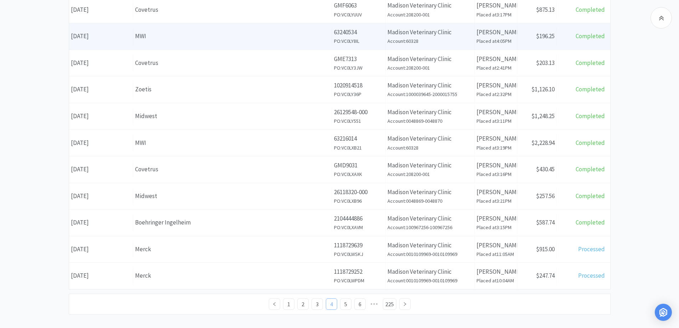
scroll to position [251, 0]
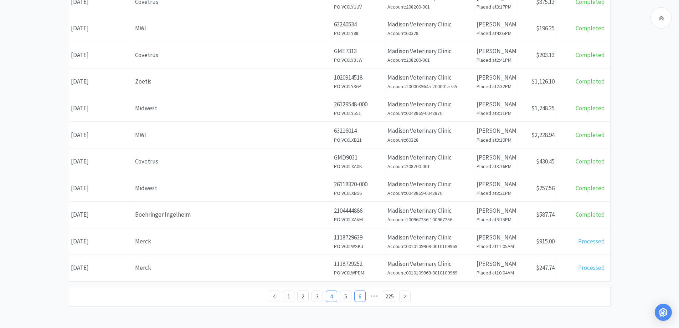
click at [362, 296] on link "6" at bounding box center [360, 296] width 11 height 11
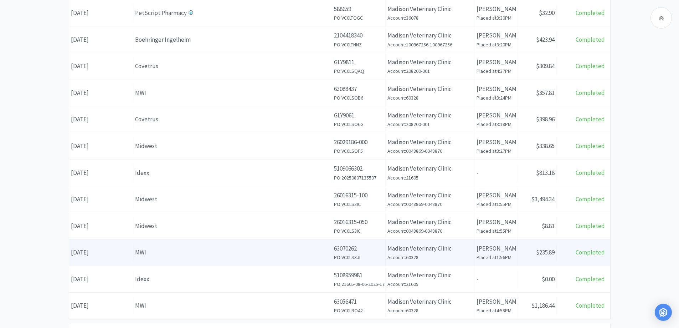
scroll to position [251, 0]
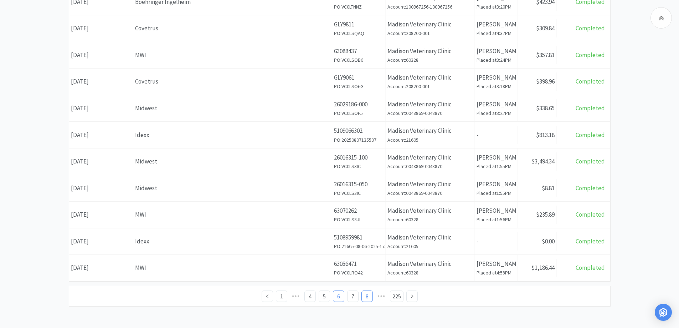
click at [367, 295] on link "8" at bounding box center [367, 296] width 11 height 11
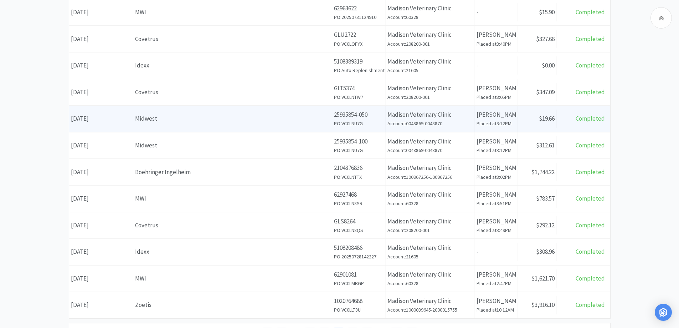
scroll to position [251, 0]
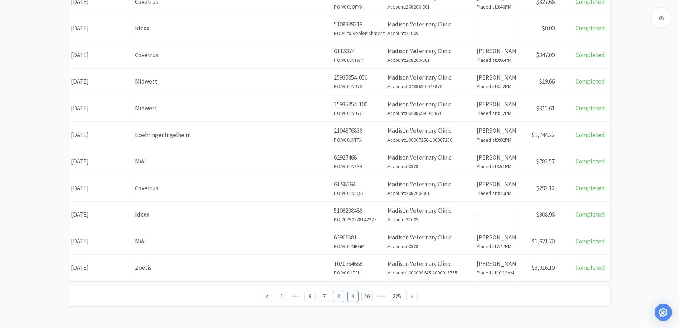
click at [352, 295] on link "9" at bounding box center [353, 296] width 11 height 11
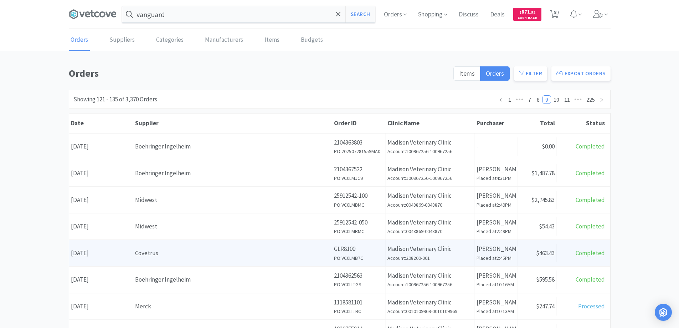
click at [205, 252] on div "Covetrus" at bounding box center [232, 253] width 195 height 10
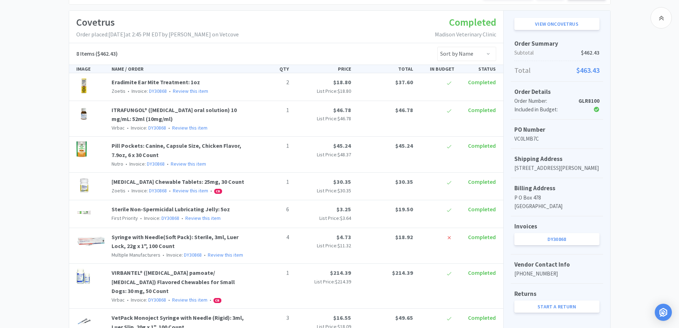
scroll to position [218, 0]
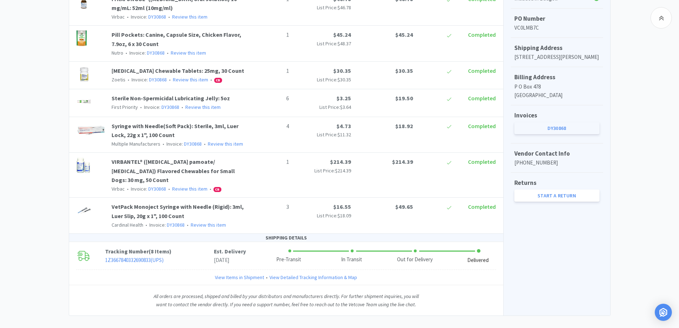
click at [550, 134] on link "DY30868" at bounding box center [557, 128] width 85 height 12
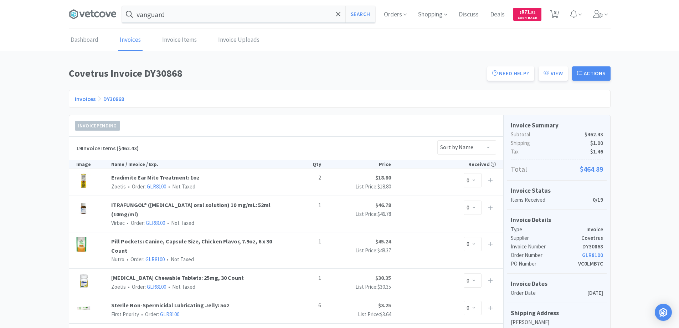
click at [82, 99] on link "Invoices" at bounding box center [85, 98] width 21 height 7
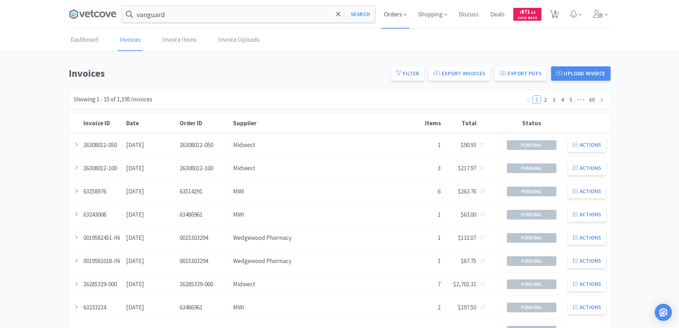
click at [393, 13] on span "Orders" at bounding box center [395, 14] width 29 height 29
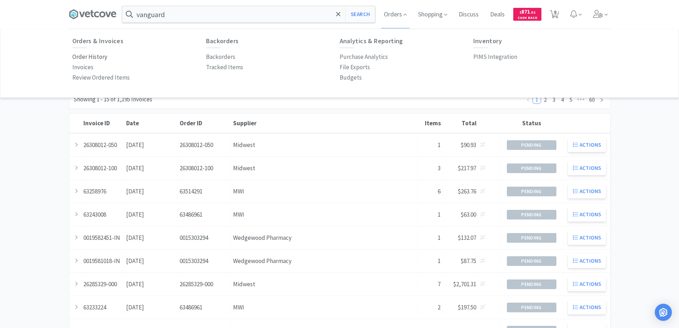
click at [98, 56] on p "Order History" at bounding box center [89, 57] width 35 height 10
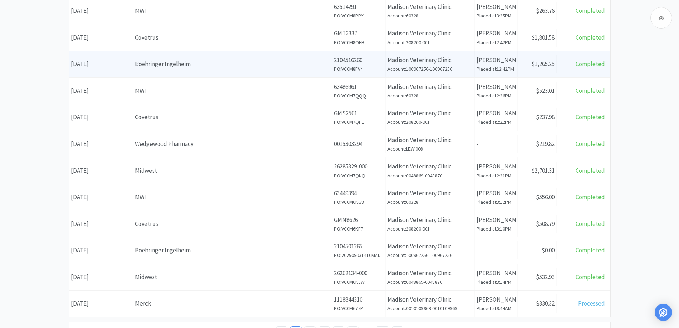
scroll to position [251, 0]
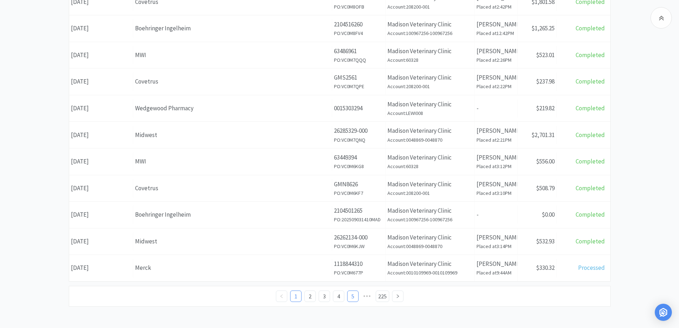
click at [354, 296] on link "5" at bounding box center [353, 296] width 11 height 11
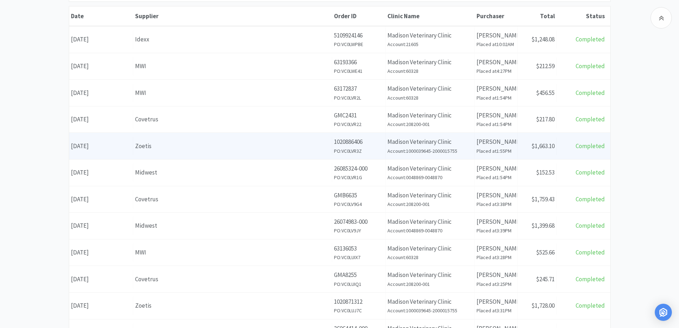
scroll to position [251, 0]
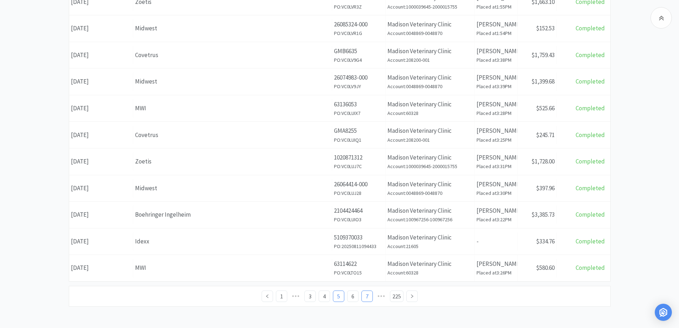
click at [366, 295] on link "7" at bounding box center [367, 296] width 11 height 11
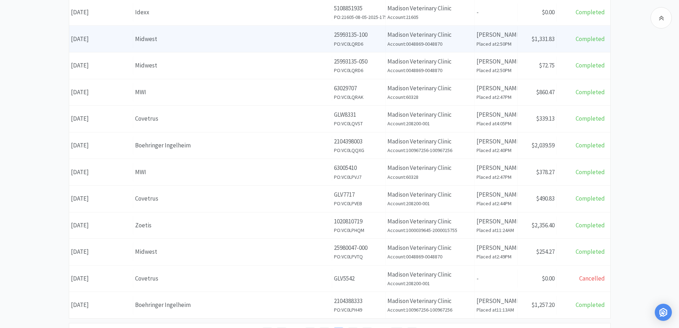
scroll to position [251, 0]
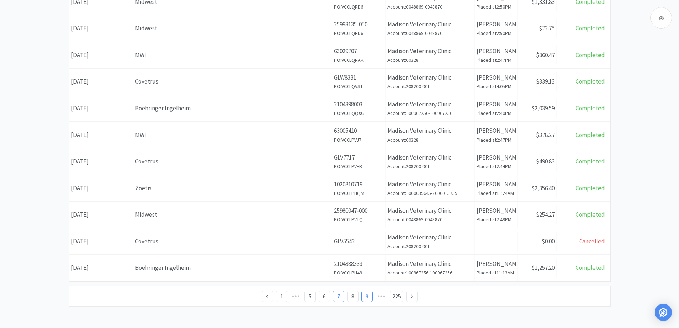
click at [368, 297] on link "9" at bounding box center [367, 296] width 11 height 11
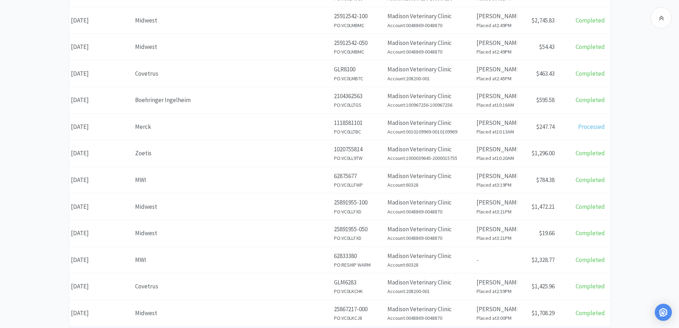
scroll to position [251, 0]
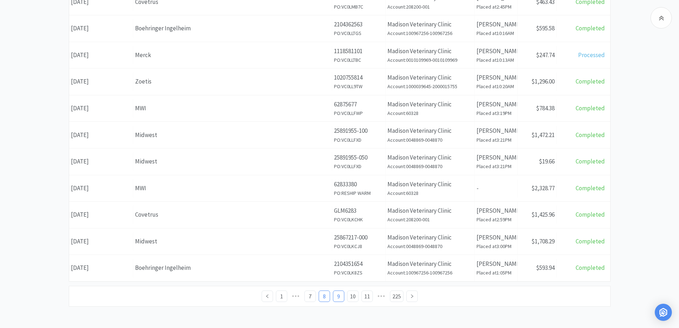
click at [324, 298] on link "8" at bounding box center [324, 296] width 11 height 11
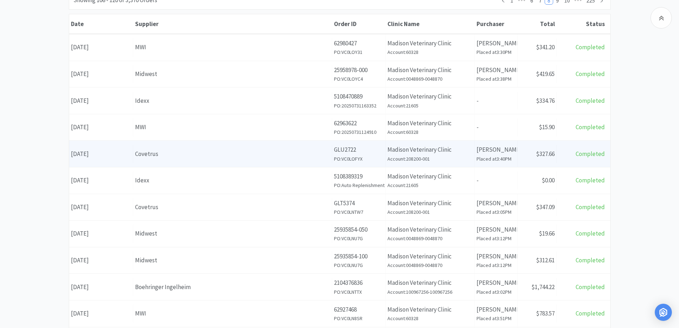
scroll to position [107, 0]
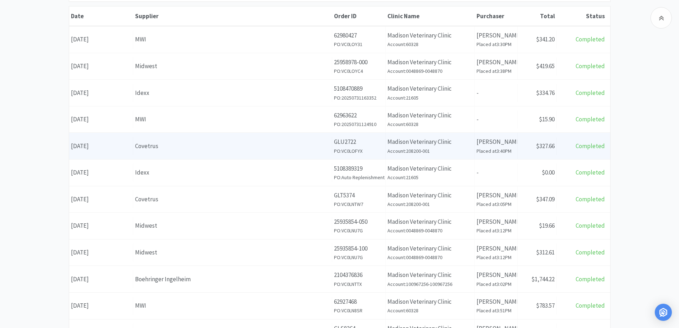
click at [229, 145] on div "Covetrus" at bounding box center [232, 146] width 195 height 10
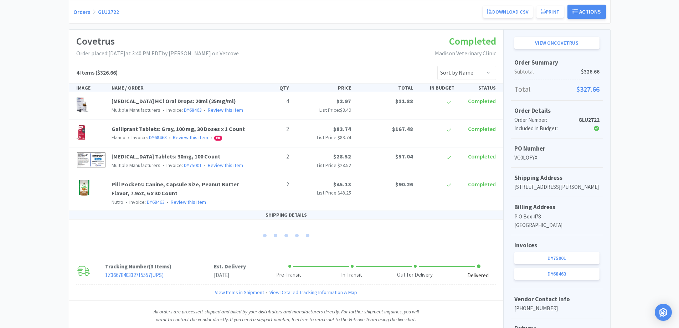
scroll to position [114, 0]
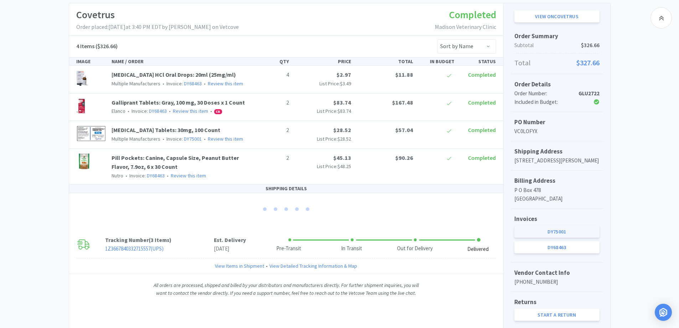
click at [524, 237] on link "DY75001" at bounding box center [557, 231] width 85 height 12
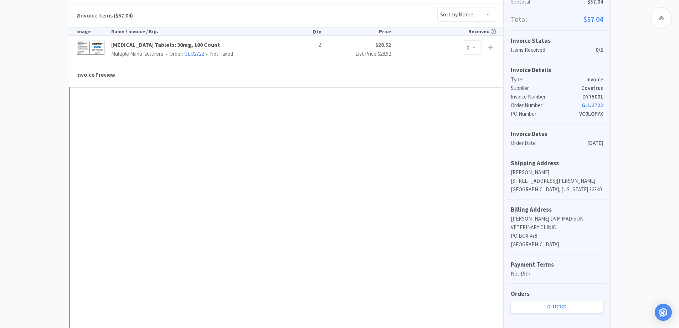
scroll to position [143, 0]
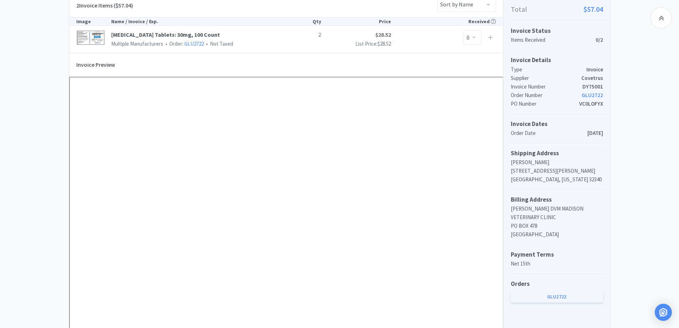
click at [555, 295] on link "GLU2722" at bounding box center [557, 296] width 92 height 12
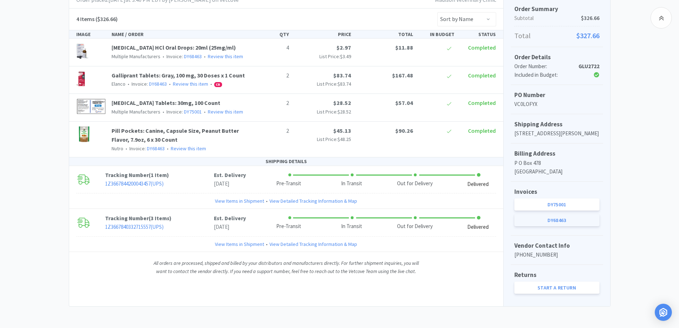
click at [547, 226] on link "DY68463" at bounding box center [557, 220] width 85 height 12
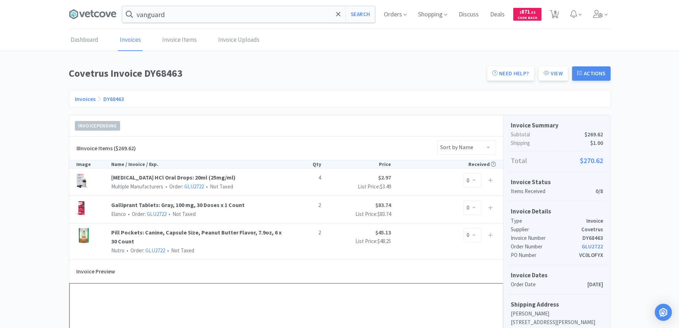
click at [127, 39] on link "Invoices" at bounding box center [130, 40] width 25 height 22
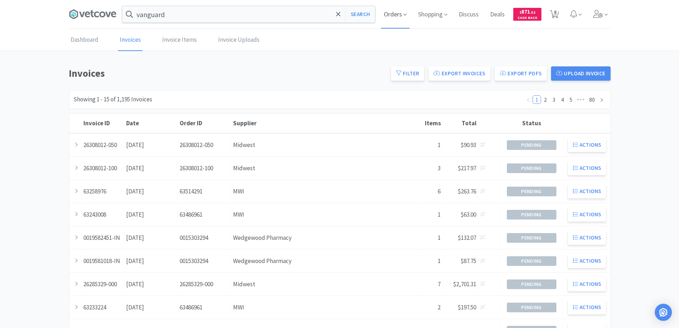
click at [394, 14] on span "Orders" at bounding box center [395, 14] width 29 height 29
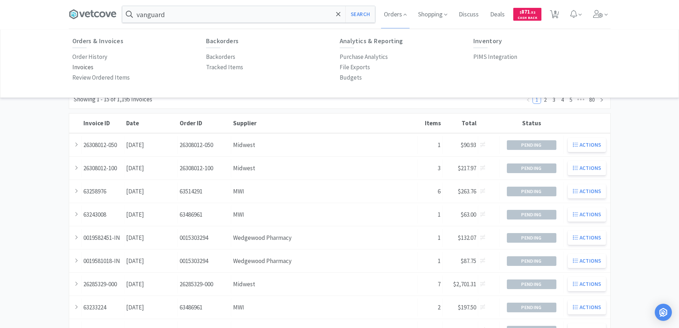
click at [82, 66] on p "Invoices" at bounding box center [82, 67] width 21 height 10
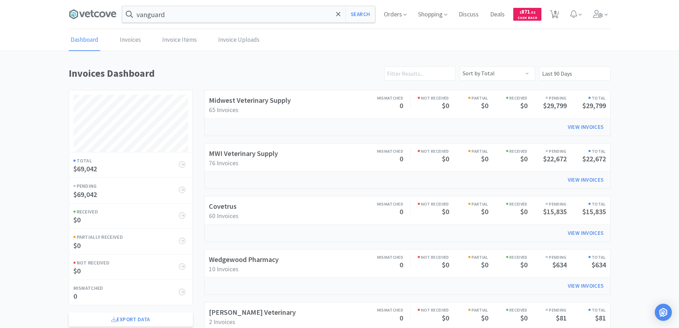
scroll to position [343, 542]
click at [128, 42] on link "Invoices" at bounding box center [130, 40] width 25 height 22
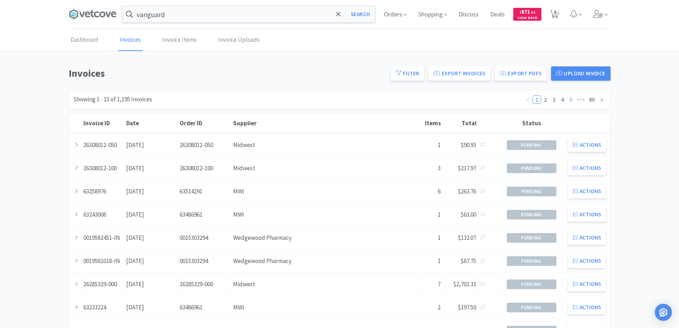
click at [569, 98] on link "5" at bounding box center [571, 100] width 8 height 8
click at [569, 98] on link "7" at bounding box center [571, 100] width 8 height 8
click at [100, 12] on icon at bounding box center [93, 14] width 48 height 11
